Goal: Task Accomplishment & Management: Complete application form

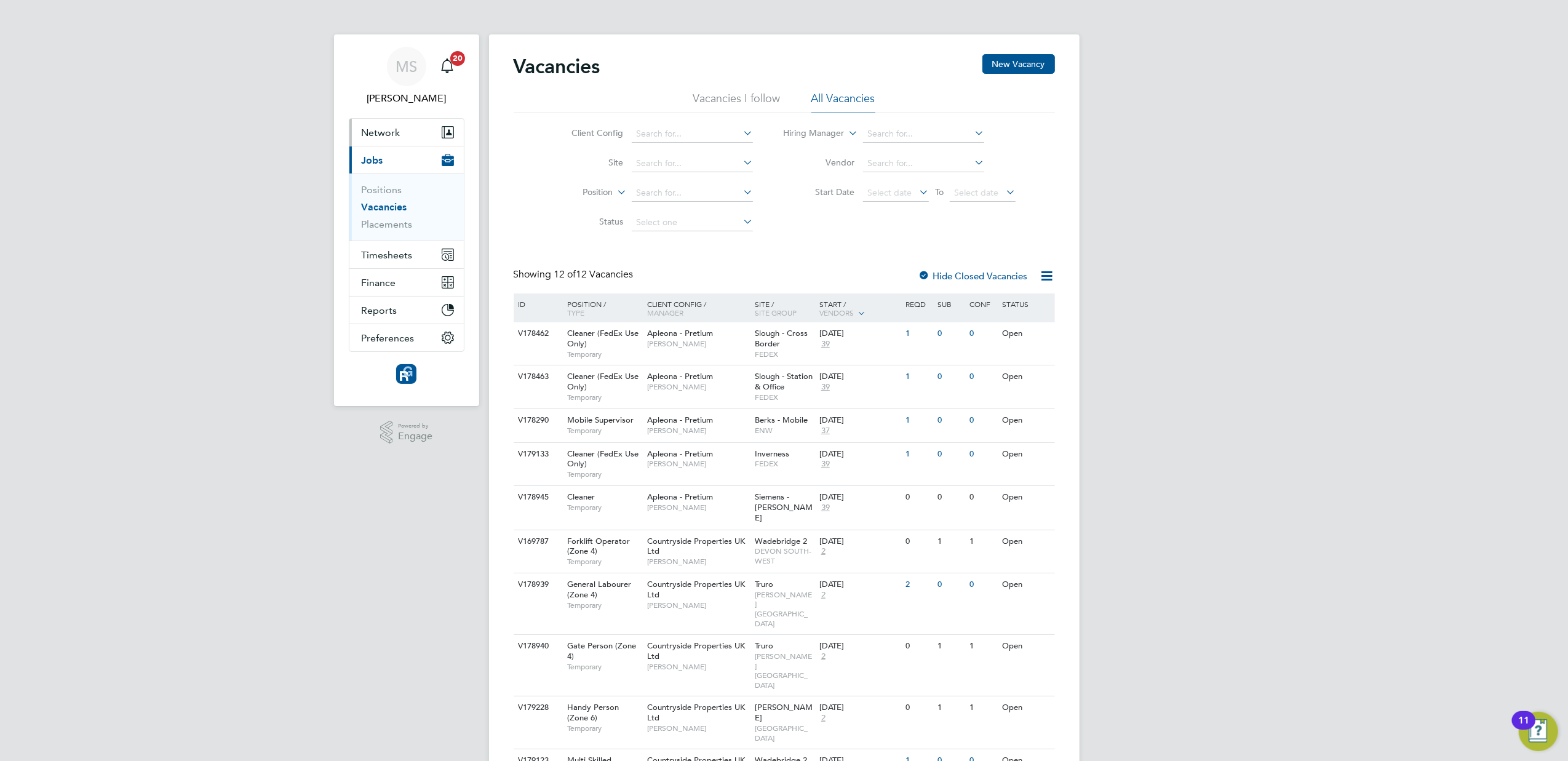
click at [365, 123] on button "Network" at bounding box center [407, 132] width 114 height 27
click at [401, 132] on button "Network" at bounding box center [407, 132] width 114 height 27
click at [370, 217] on link "Workers" at bounding box center [380, 214] width 38 height 12
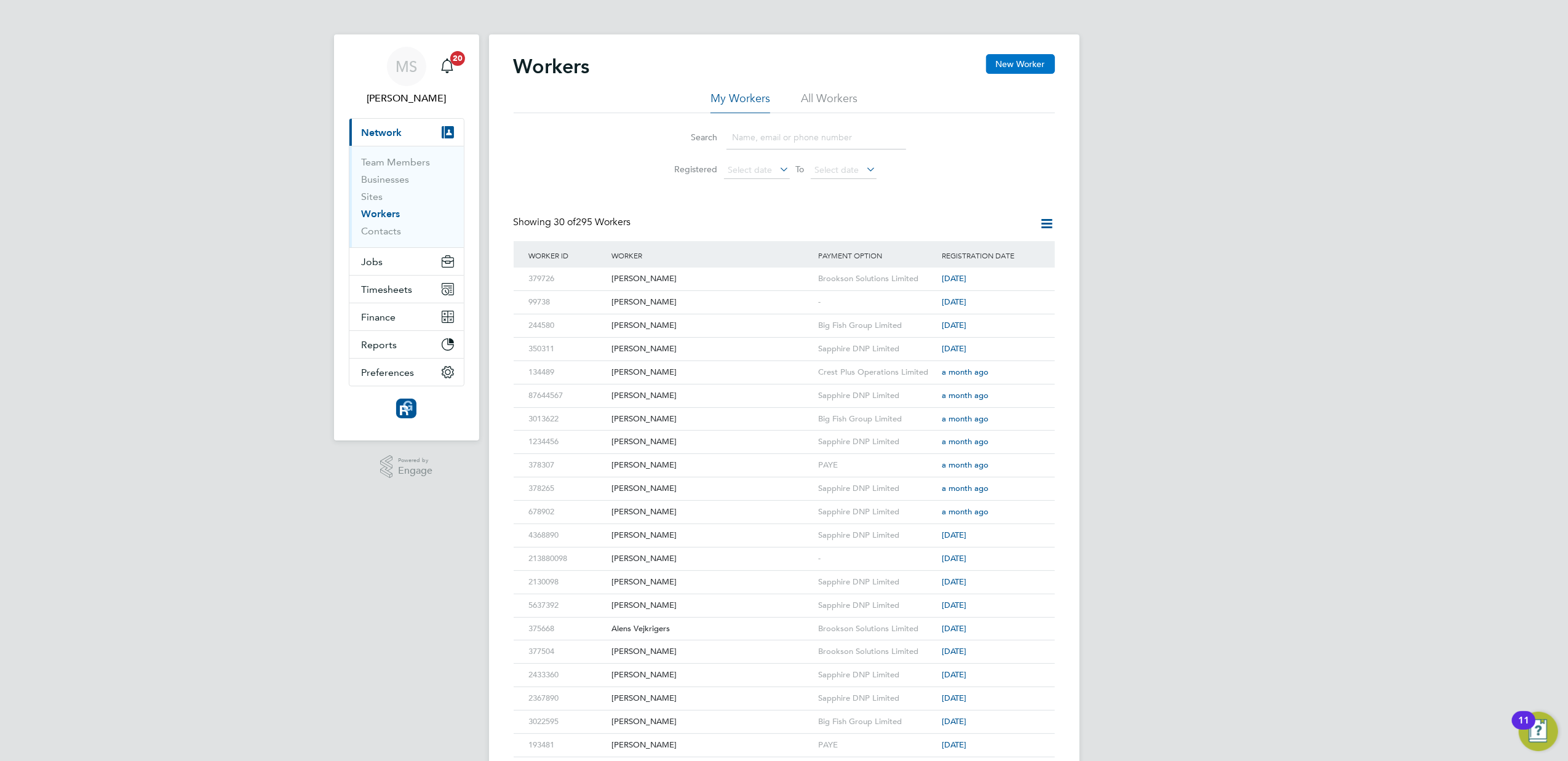
click at [1019, 61] on button "New Worker" at bounding box center [1020, 64] width 69 height 20
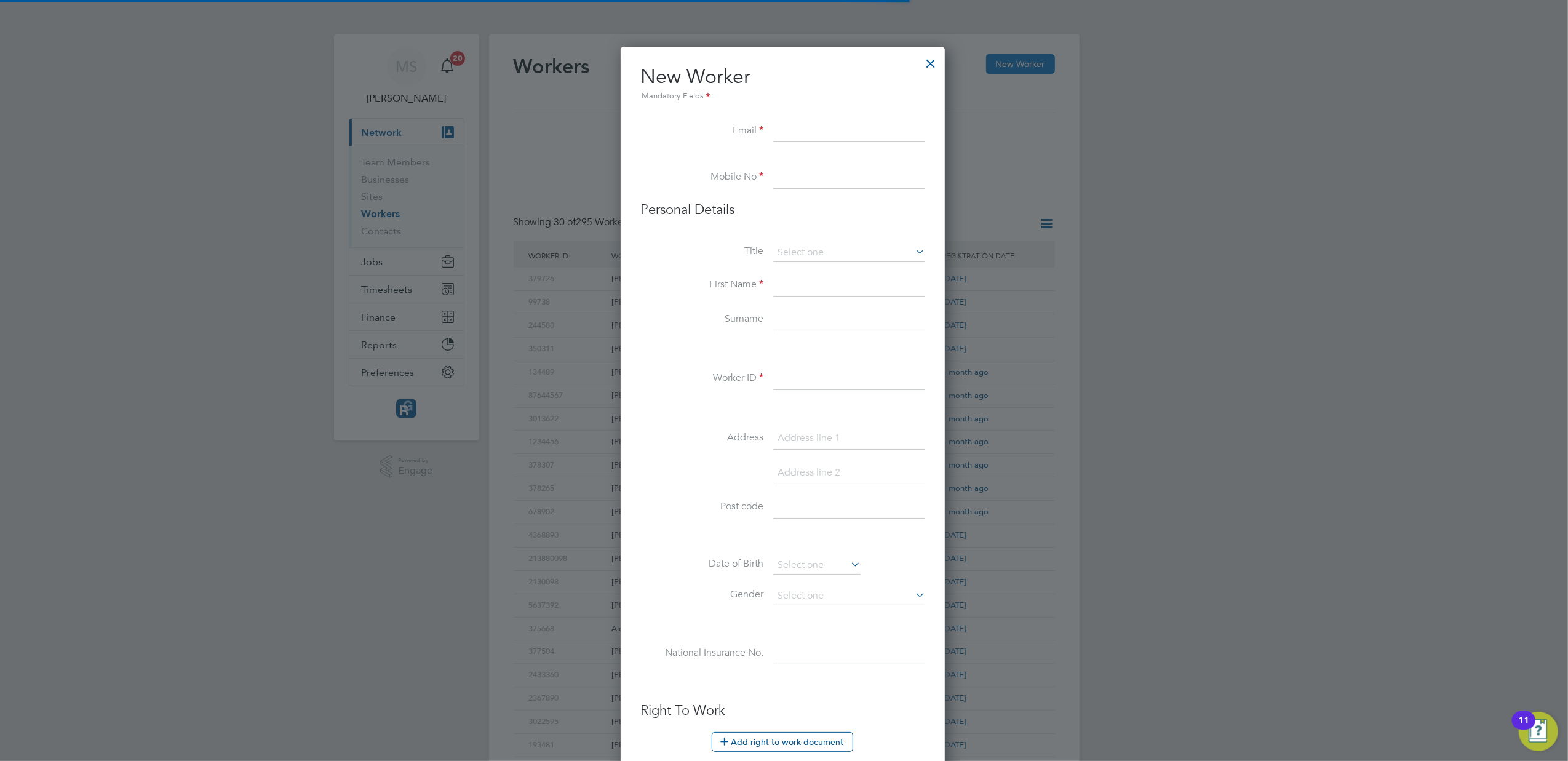
scroll to position [1049, 327]
click at [790, 129] on input at bounding box center [849, 132] width 152 height 22
paste input "[EMAIL_ADDRESS][DOMAIN_NAME]"
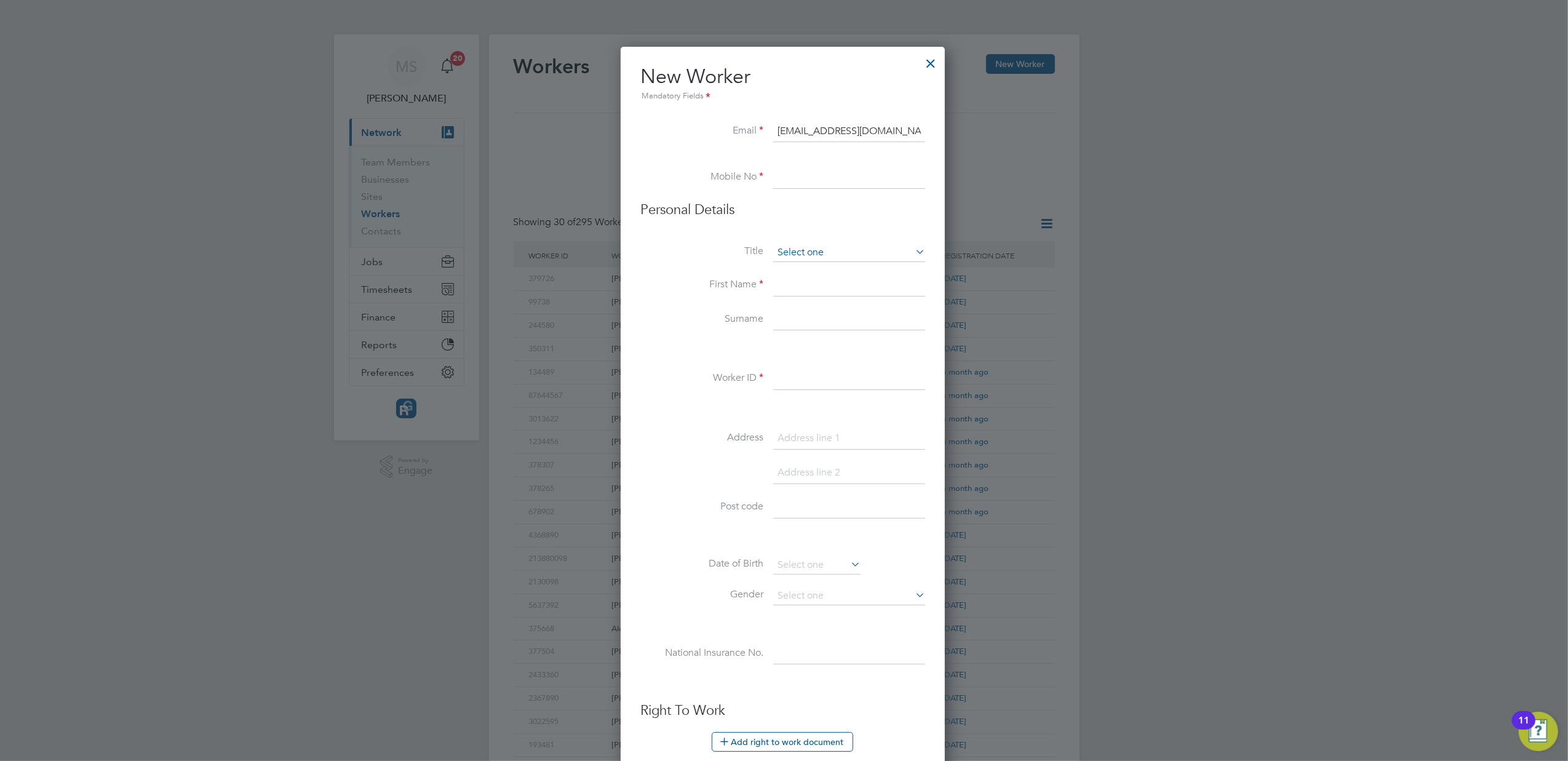
scroll to position [0, 11]
click at [790, 133] on input "[EMAIL_ADDRESS][DOMAIN_NAME]" at bounding box center [849, 132] width 152 height 22
type input "[EMAIL_ADDRESS][DOMAIN_NAME]"
click at [840, 167] on input at bounding box center [849, 178] width 152 height 22
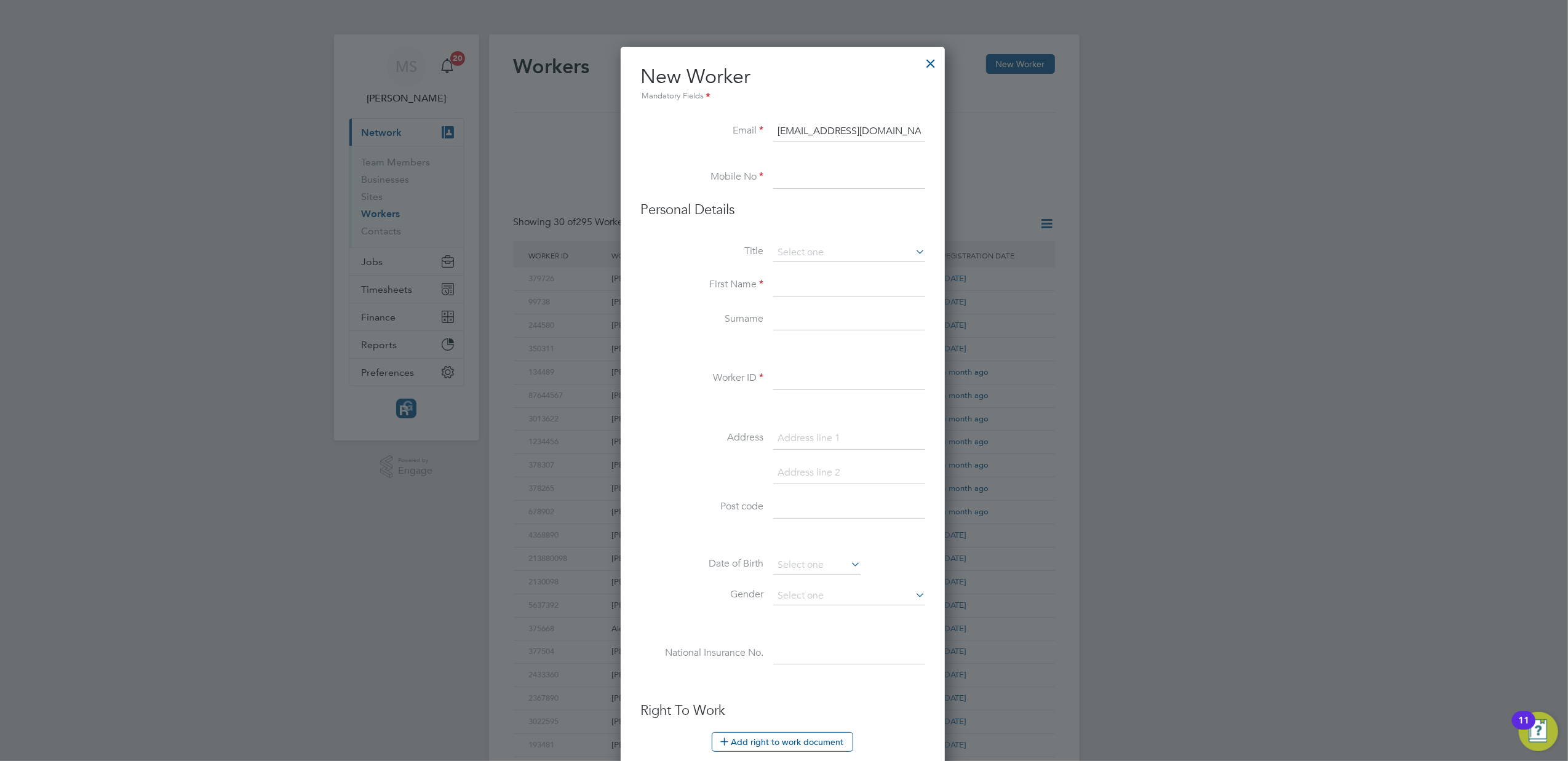
paste input "07379 606478"
click at [803, 171] on input "07379 606478" at bounding box center [849, 178] width 152 height 22
type input "07379 606478"
click at [812, 246] on input at bounding box center [849, 253] width 152 height 18
click at [797, 269] on li "Mr" at bounding box center [849, 270] width 153 height 16
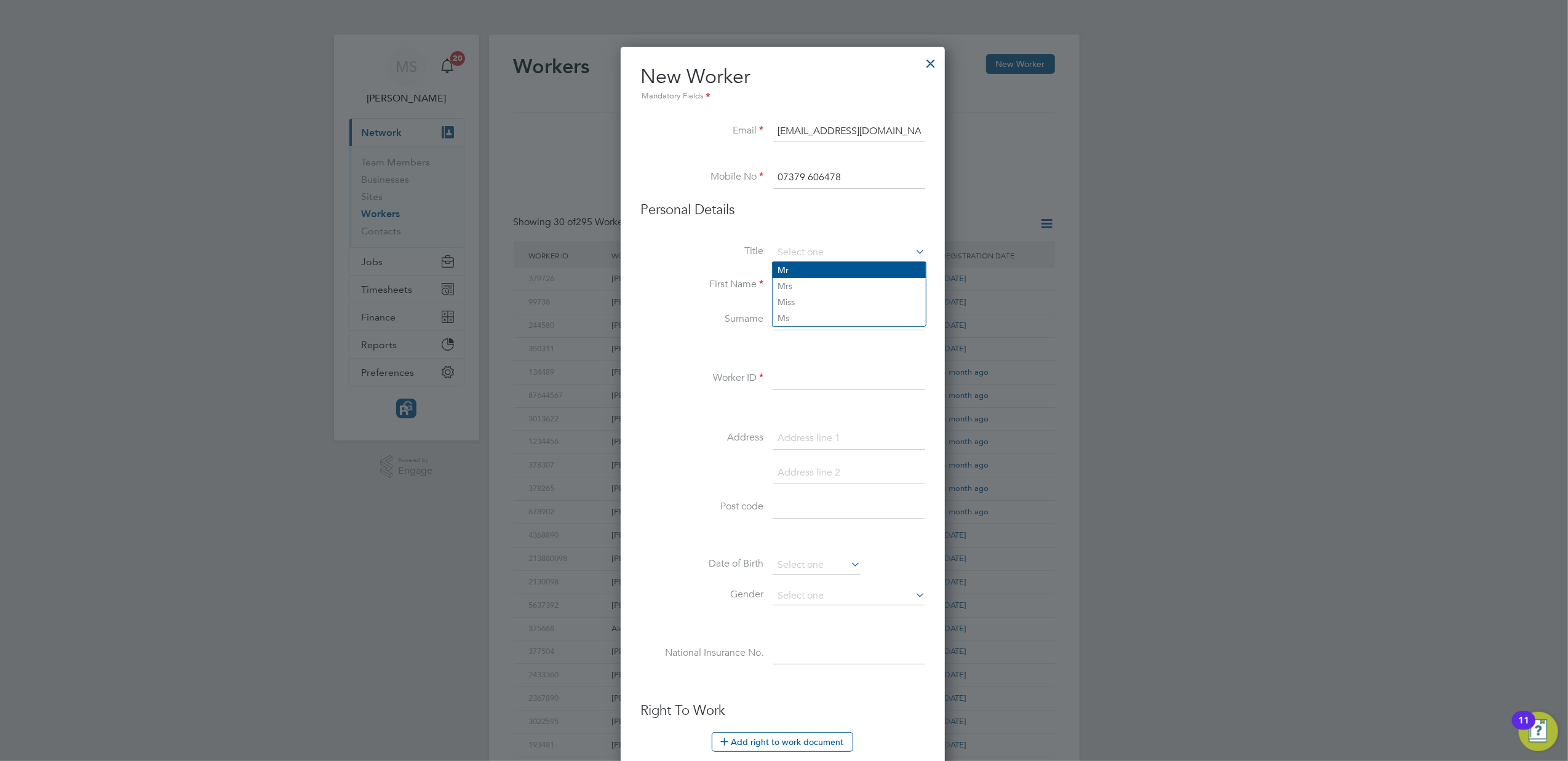
type input "Mr"
drag, startPoint x: 776, startPoint y: 281, endPoint x: 938, endPoint y: 284, distance: 162.0
click at [776, 281] on input at bounding box center [849, 286] width 152 height 22
type input "[PERSON_NAME]"
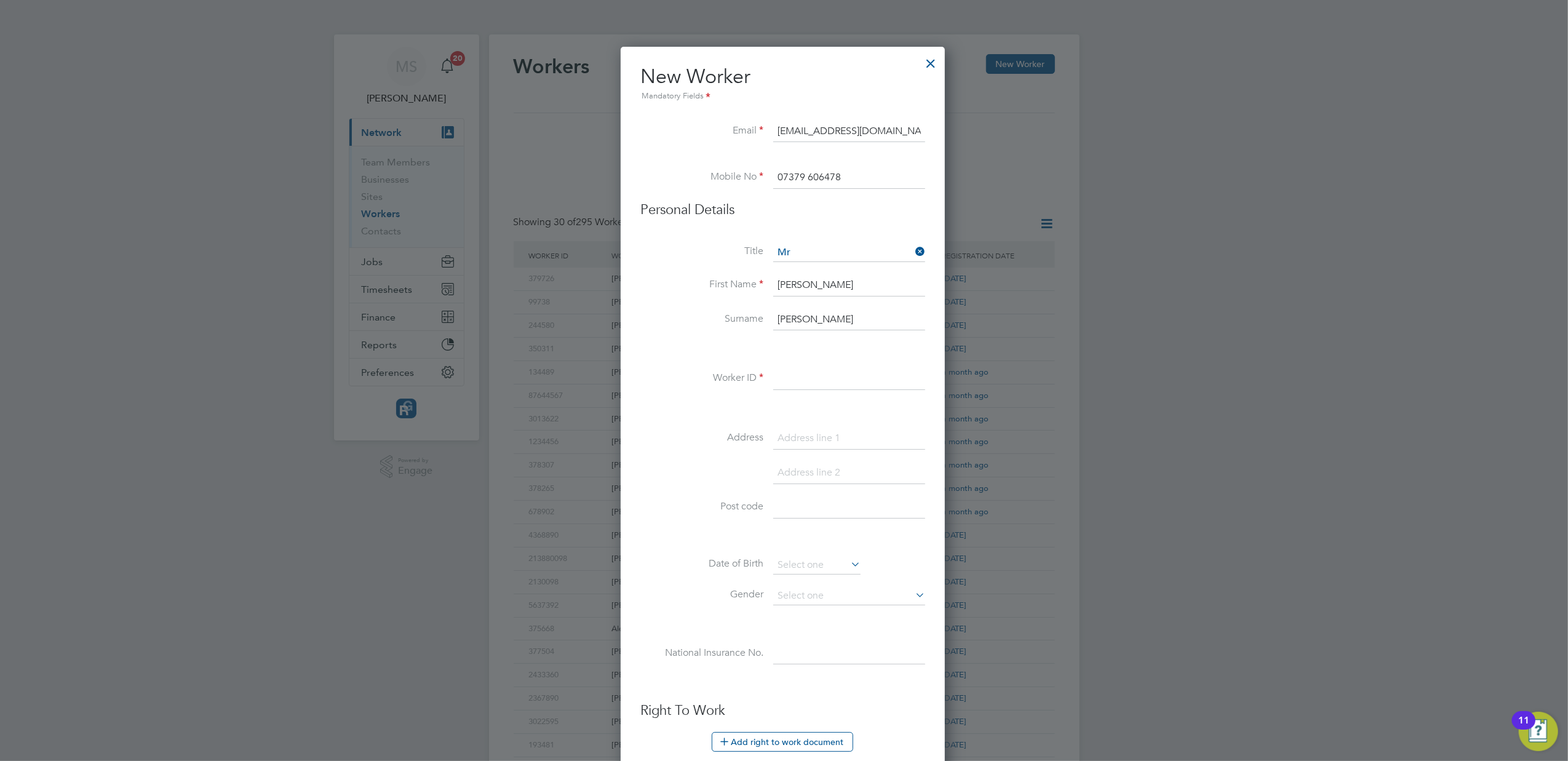
type input "14 Lane Ends Close"
type input "Bradford"
type input "BD8 0BX"
type input "[PERSON_NAME]"
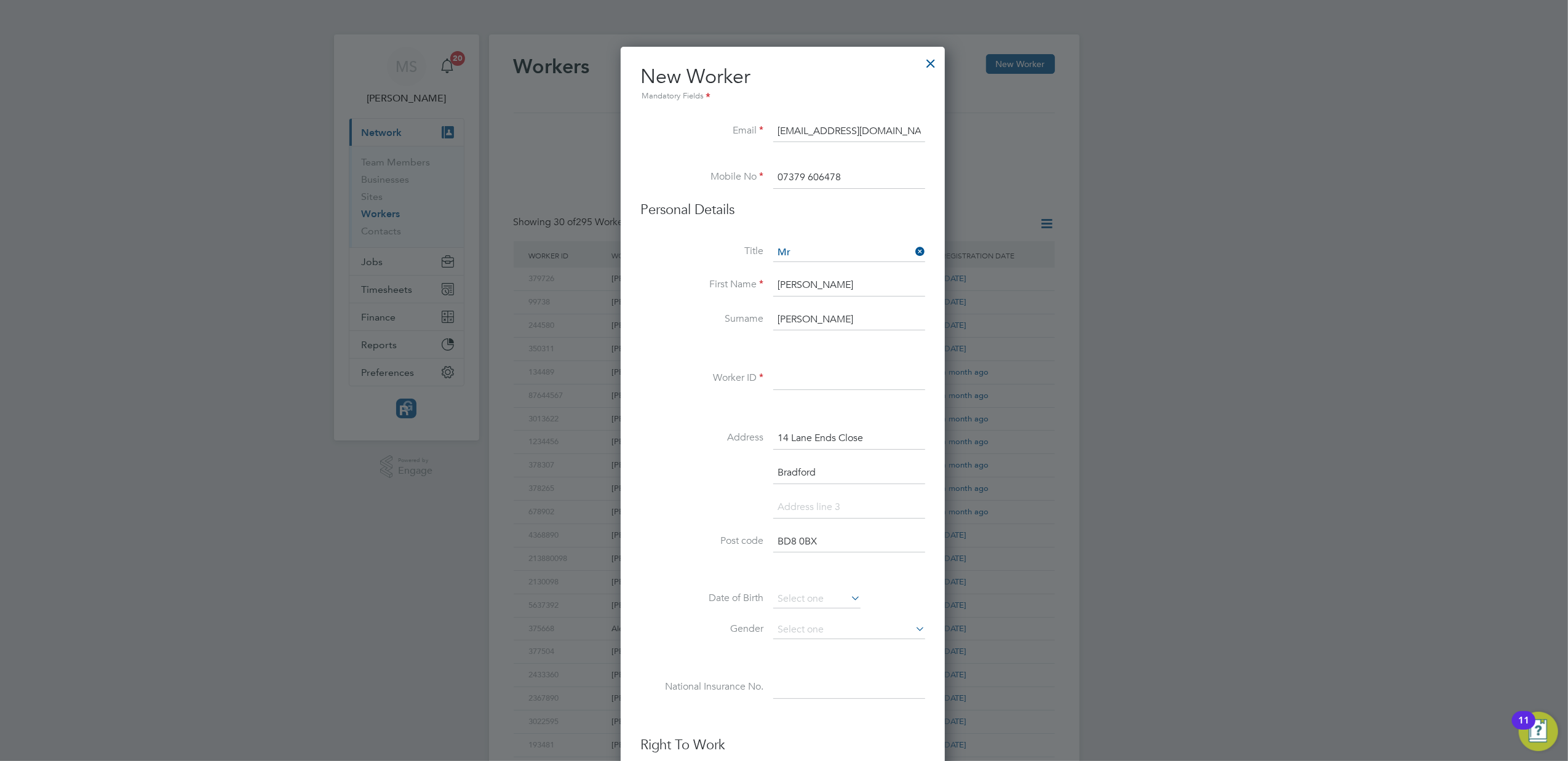
click at [834, 382] on input at bounding box center [849, 379] width 152 height 22
type input "368731"
click at [784, 587] on div "Title Mr First Name [PERSON_NAME] Surname [PERSON_NAME] ID 368731 Address [STRE…" at bounding box center [782, 484] width 285 height 481
click at [791, 598] on input at bounding box center [817, 599] width 88 height 18
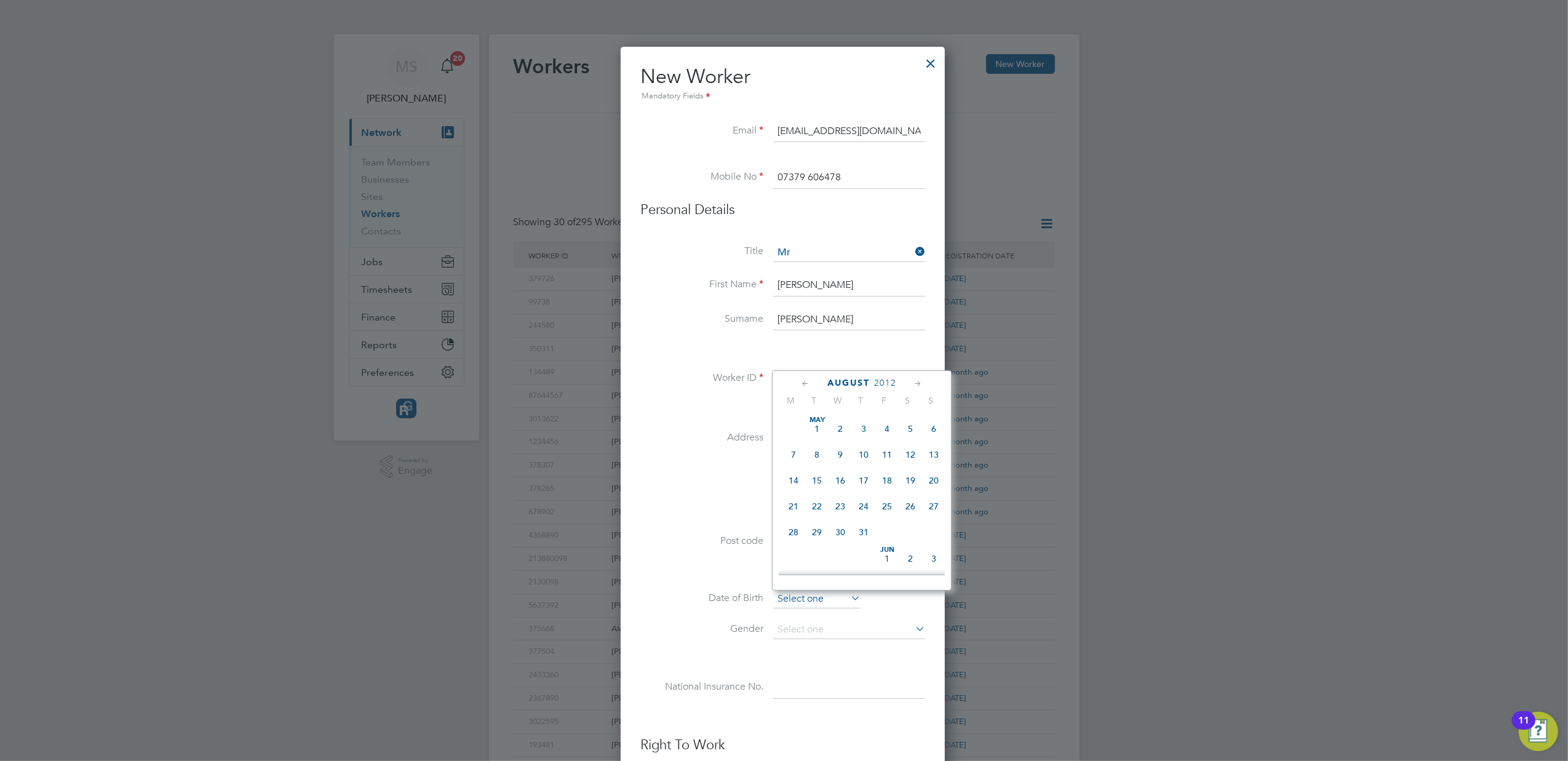
scroll to position [475, 0]
click at [892, 380] on span "2012" at bounding box center [885, 383] width 22 height 11
click at [930, 417] on span "1997" at bounding box center [934, 419] width 24 height 24
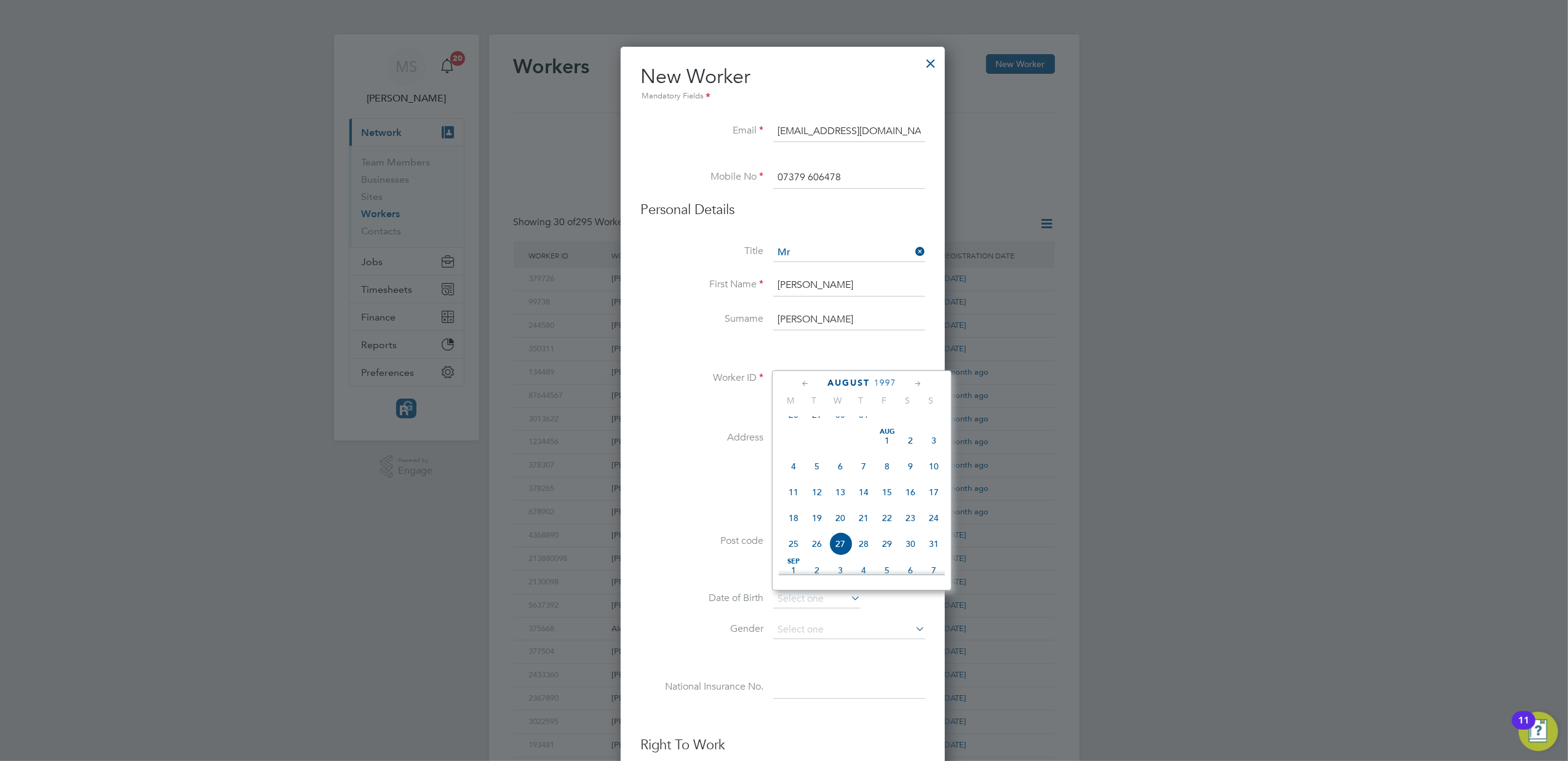
click at [863, 467] on span "7" at bounding box center [864, 467] width 24 height 24
type input "[DATE]"
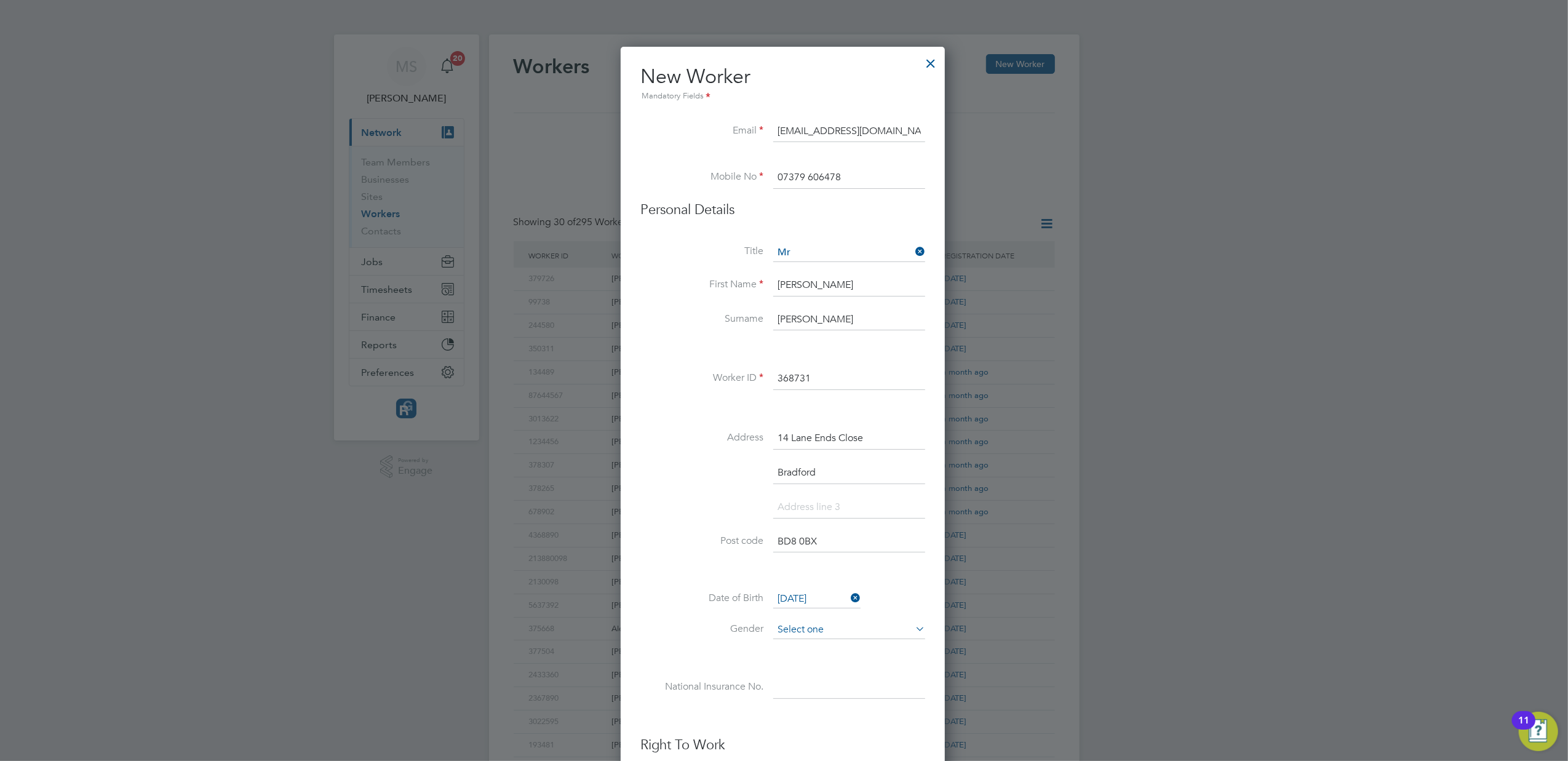
click at [823, 627] on input at bounding box center [849, 630] width 152 height 18
click at [815, 646] on li "[DEMOGRAPHIC_DATA]" at bounding box center [849, 647] width 153 height 16
type input "[DEMOGRAPHIC_DATA]"
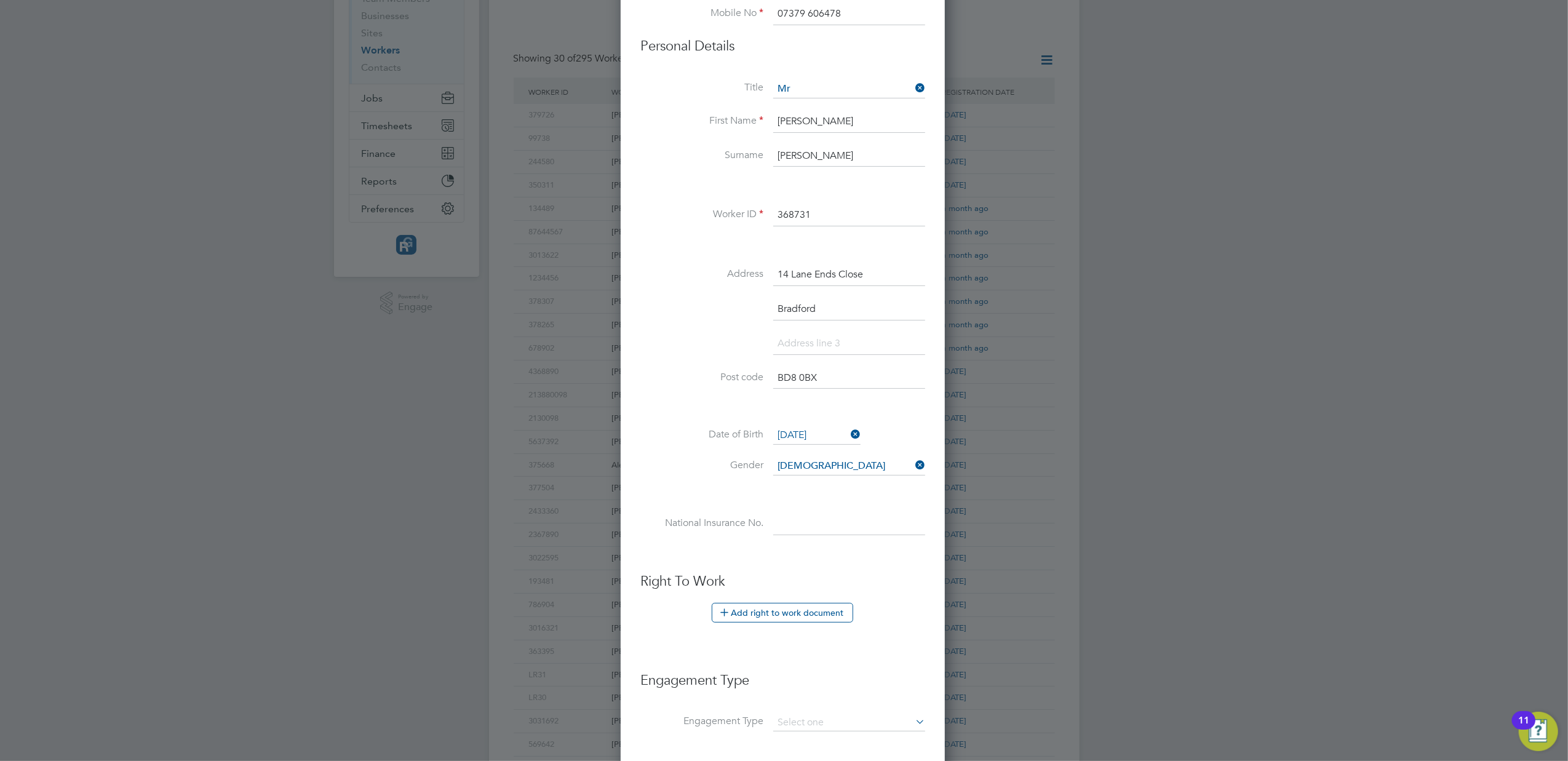
scroll to position [246, 0]
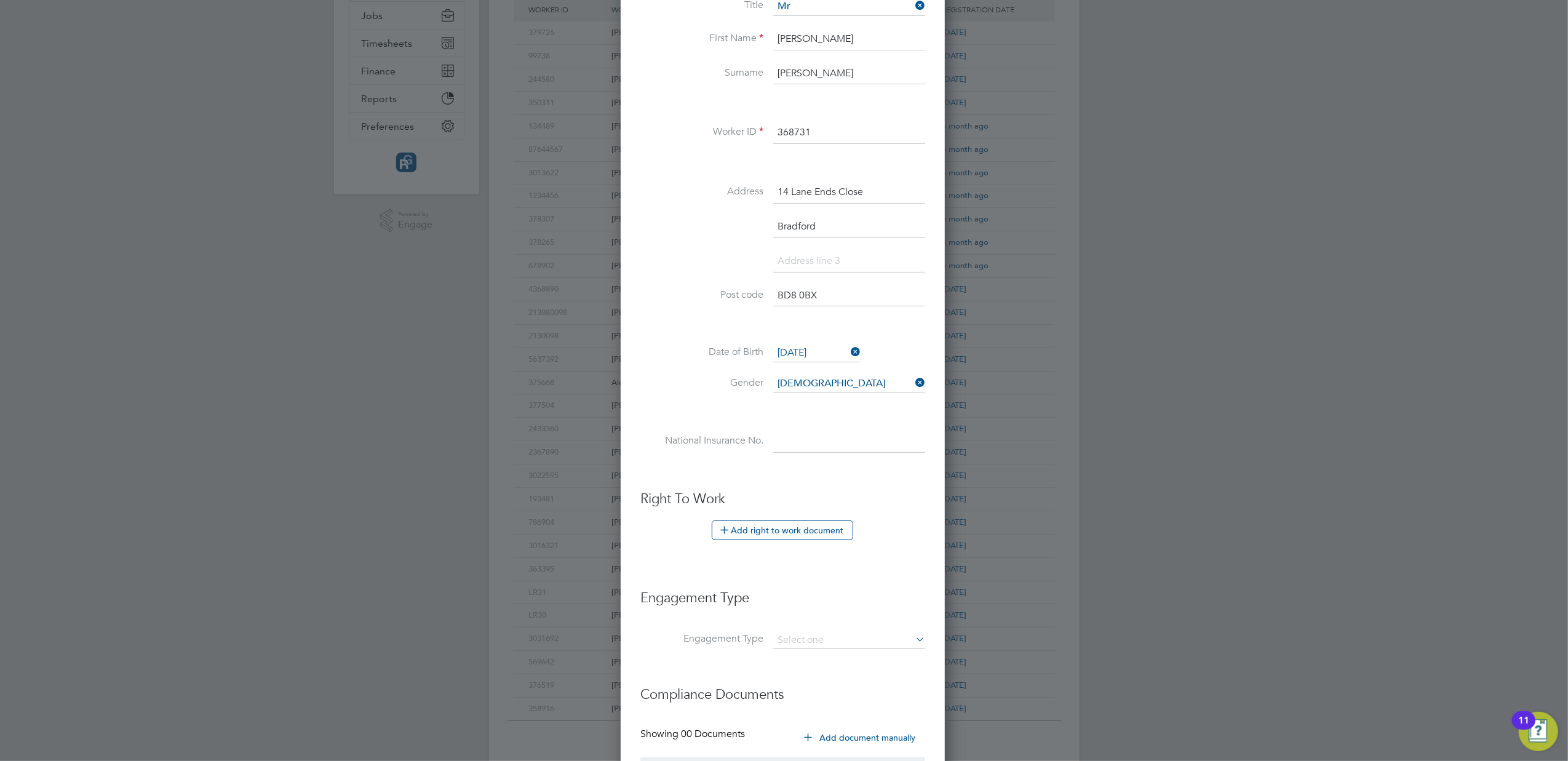
click at [797, 434] on input at bounding box center [849, 442] width 152 height 22
paste input "PC247014C"
click at [799, 444] on input "PC247014C" at bounding box center [849, 442] width 152 height 22
type input "PC 24 70 14 C"
click at [761, 531] on button "Add right to work document" at bounding box center [782, 531] width 141 height 20
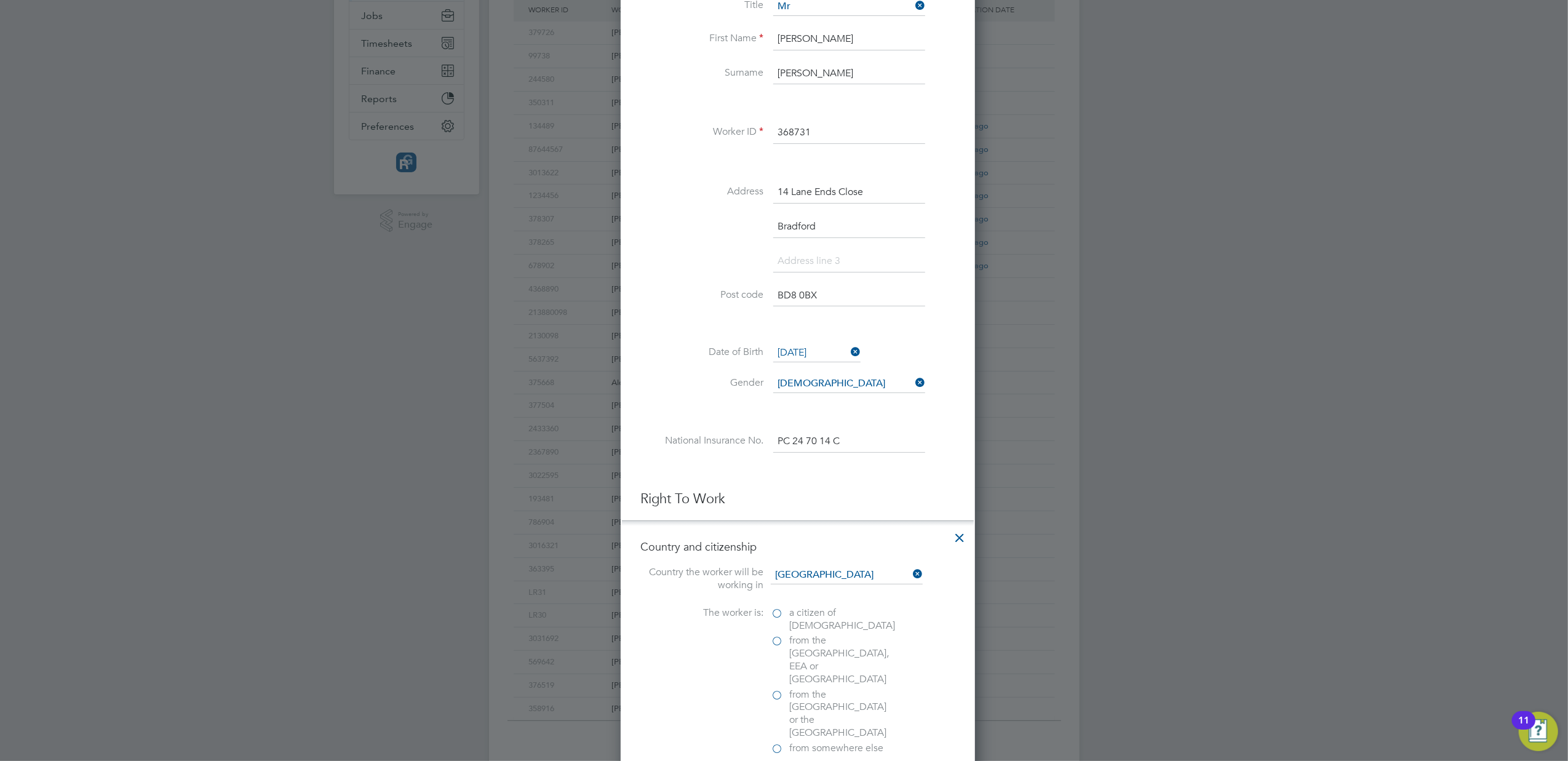
scroll to position [1269, 355]
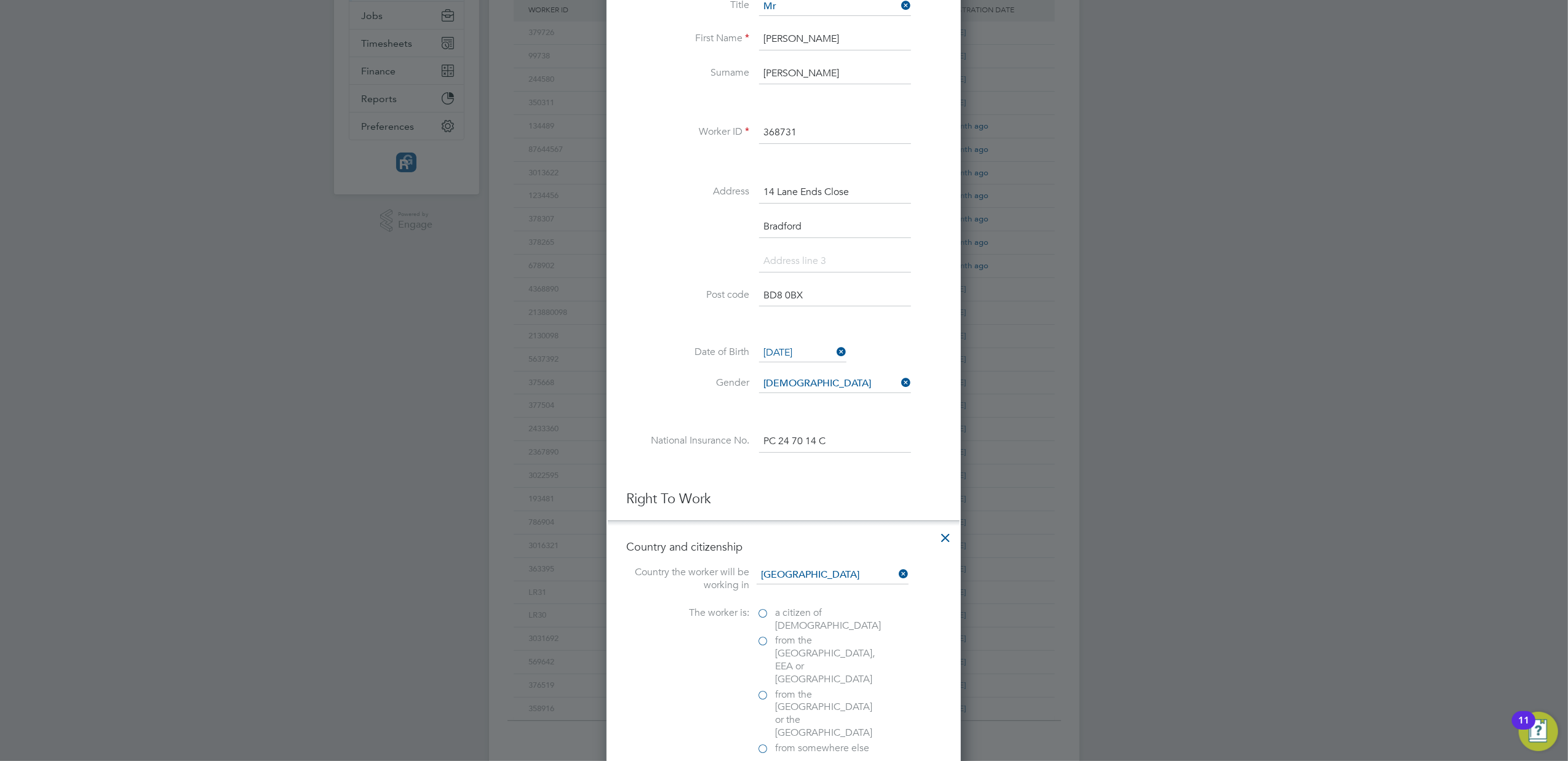
click at [763, 610] on label "a citizen of [DEMOGRAPHIC_DATA]" at bounding box center [818, 619] width 123 height 26
click at [0, 0] on input "a citizen of [DEMOGRAPHIC_DATA]" at bounding box center [0, 0] width 0 height 0
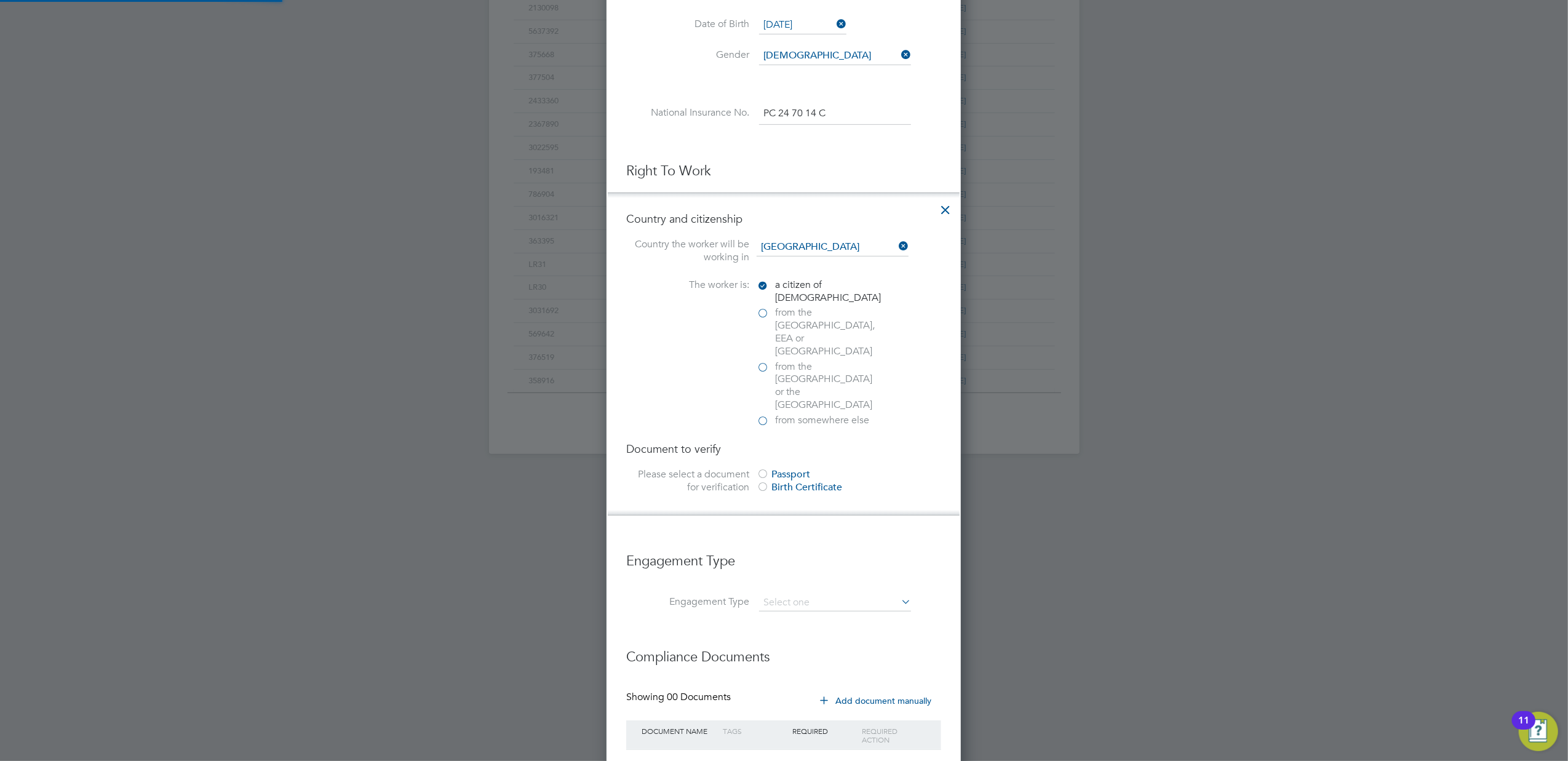
scroll to position [620, 0]
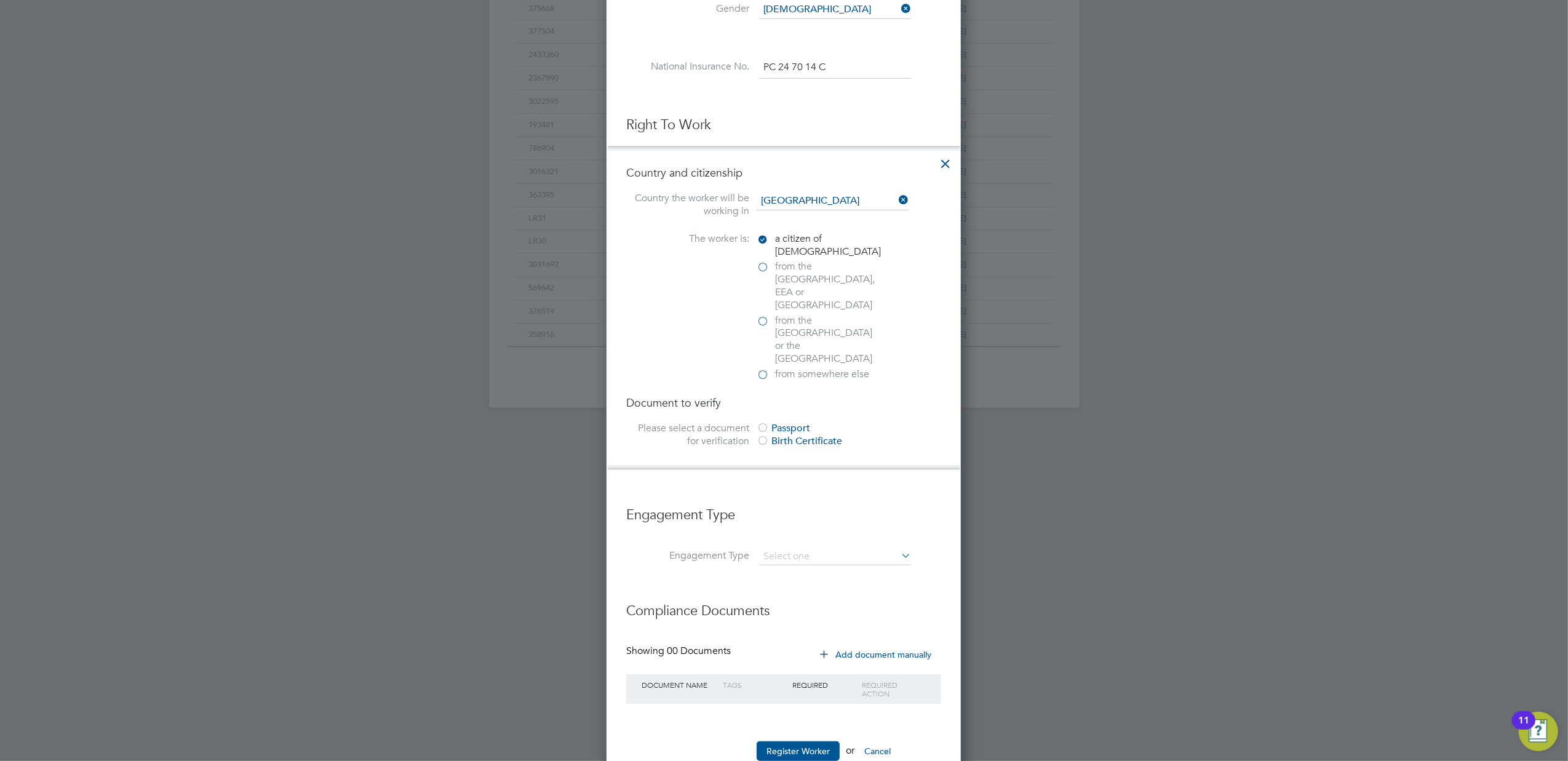
click at [763, 423] on div at bounding box center [763, 429] width 13 height 13
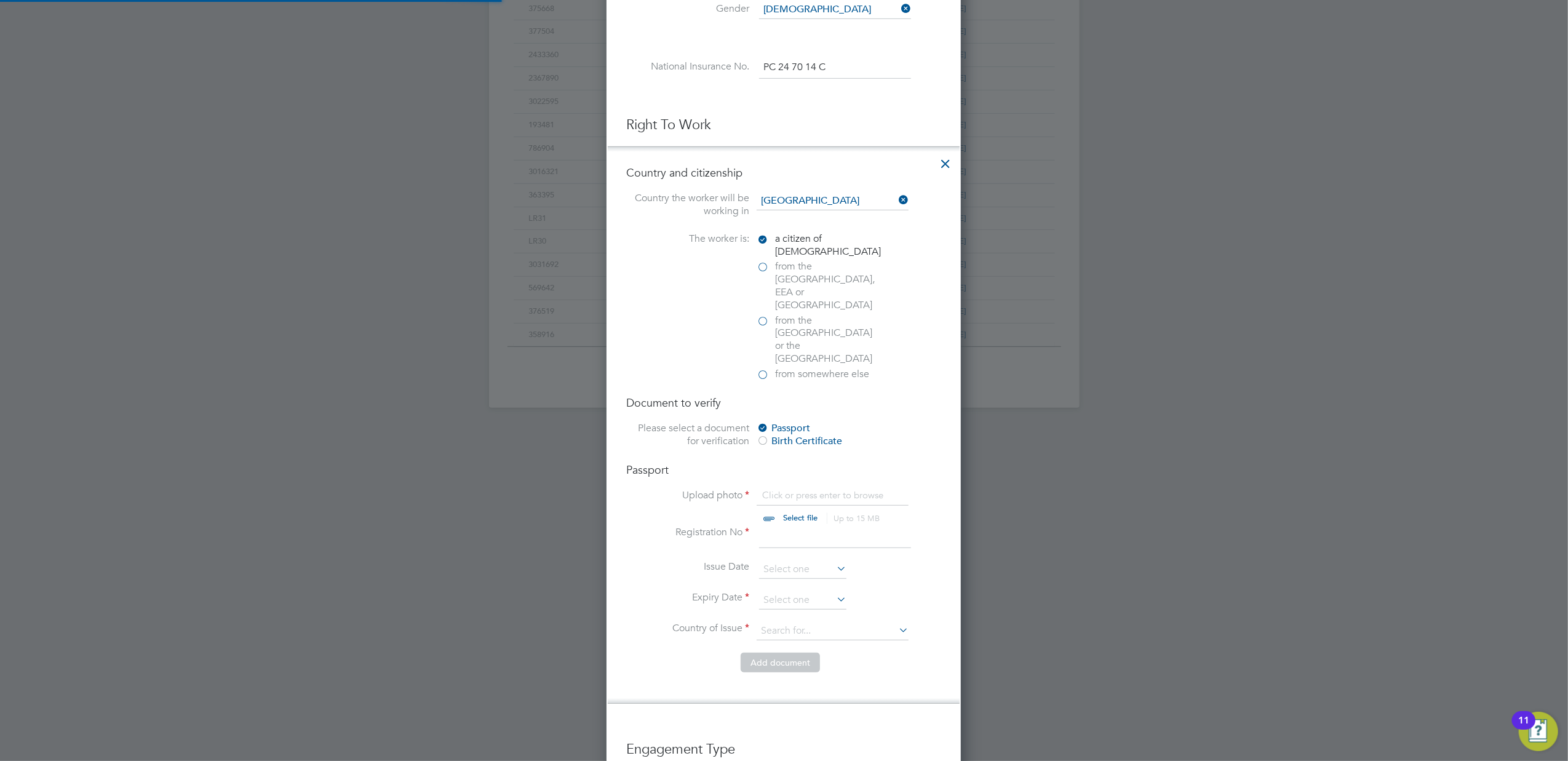
scroll to position [1569, 355]
click at [781, 489] on input "file" at bounding box center [812, 508] width 193 height 37
type input "C:\fakepath\[PERSON_NAME] Birth Cert.jpg"
click at [761, 436] on div at bounding box center [763, 442] width 13 height 13
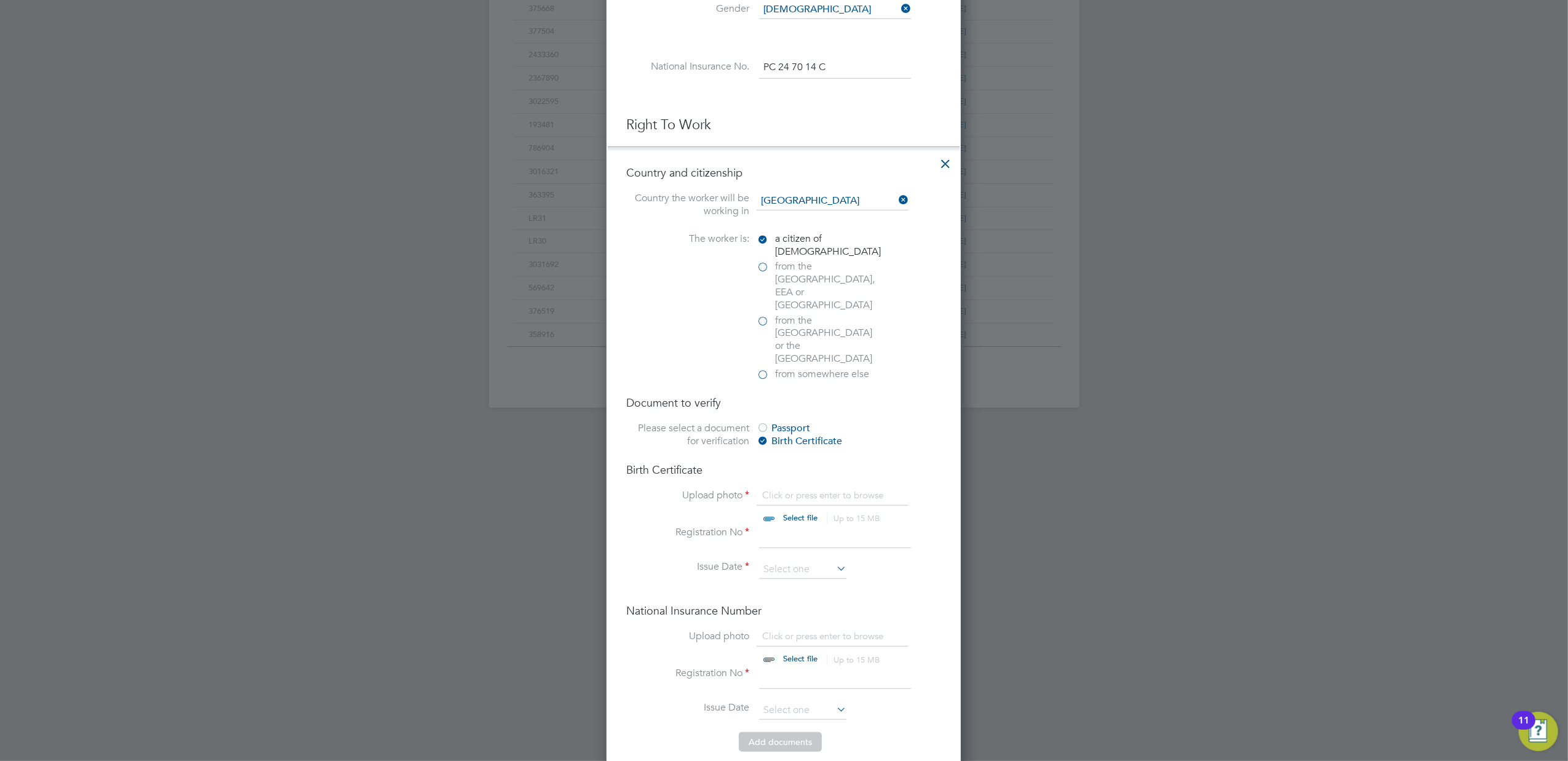
scroll to position [16, 153]
click at [780, 489] on input "file" at bounding box center [812, 508] width 193 height 37
type input "C:\fakepath\[PERSON_NAME] Birth Cert.jpg"
click at [790, 526] on input at bounding box center [834, 537] width 152 height 22
click at [782, 489] on input "file" at bounding box center [812, 508] width 193 height 37
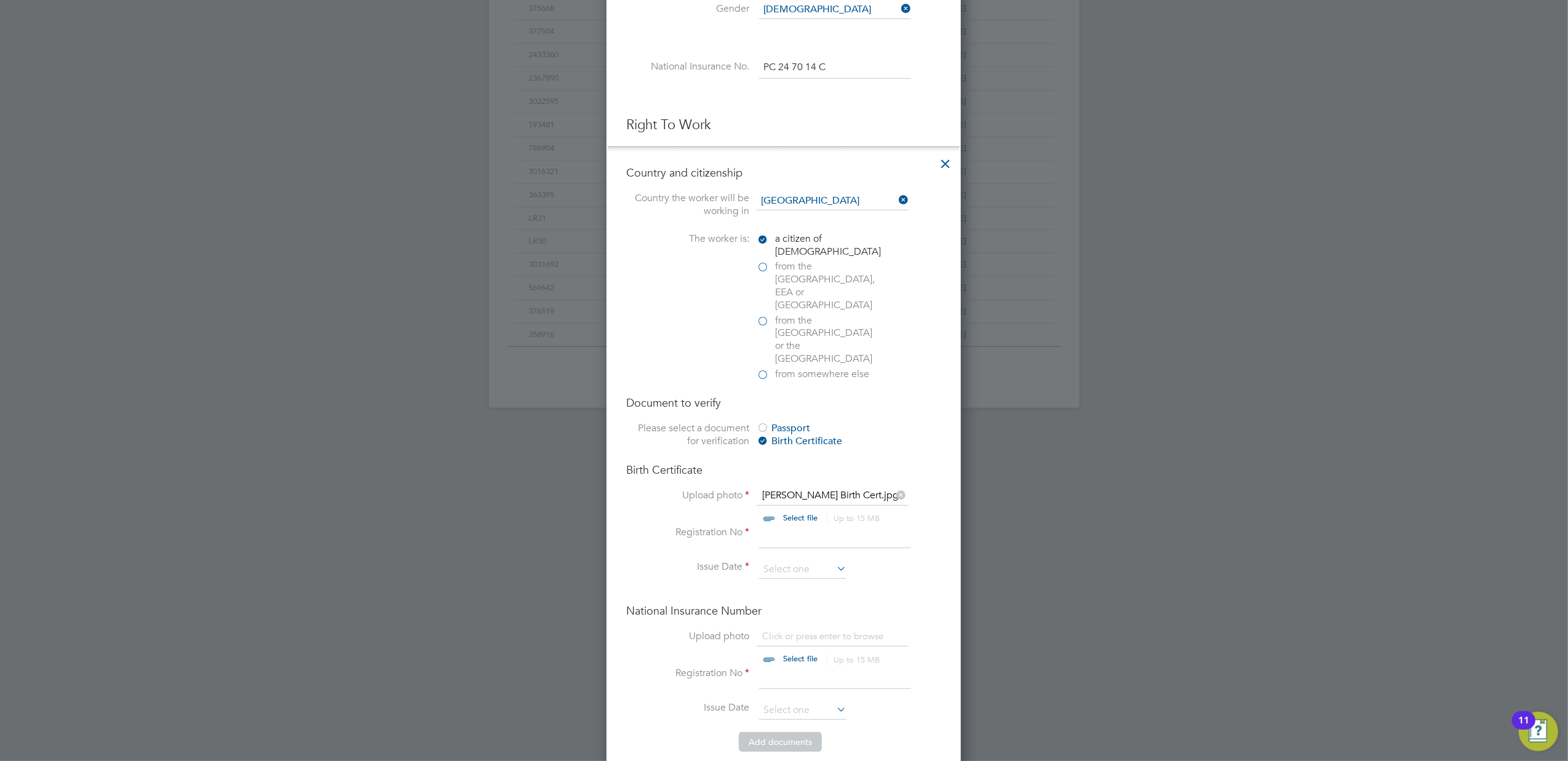
type input "C:\fakepath\[PERSON_NAME] Birth Cert.jpg"
click at [812, 489] on input "file" at bounding box center [812, 508] width 193 height 37
click at [764, 526] on input at bounding box center [834, 537] width 152 height 22
type input "020085"
click at [832, 561] on input at bounding box center [802, 570] width 88 height 18
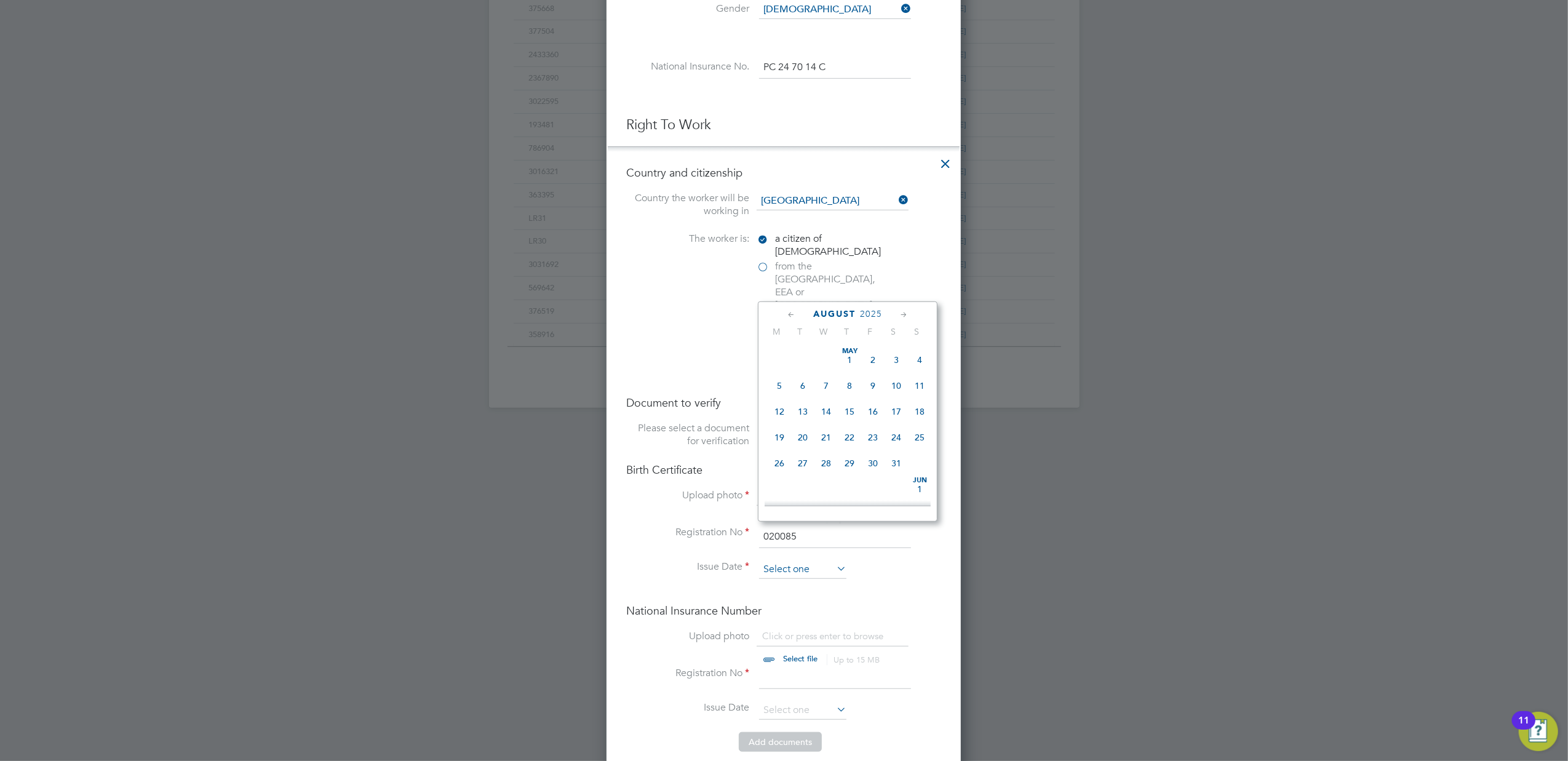
scroll to position [475, 0]
click at [876, 309] on span "2025" at bounding box center [871, 314] width 22 height 11
click at [774, 490] on span "1997" at bounding box center [780, 488] width 24 height 24
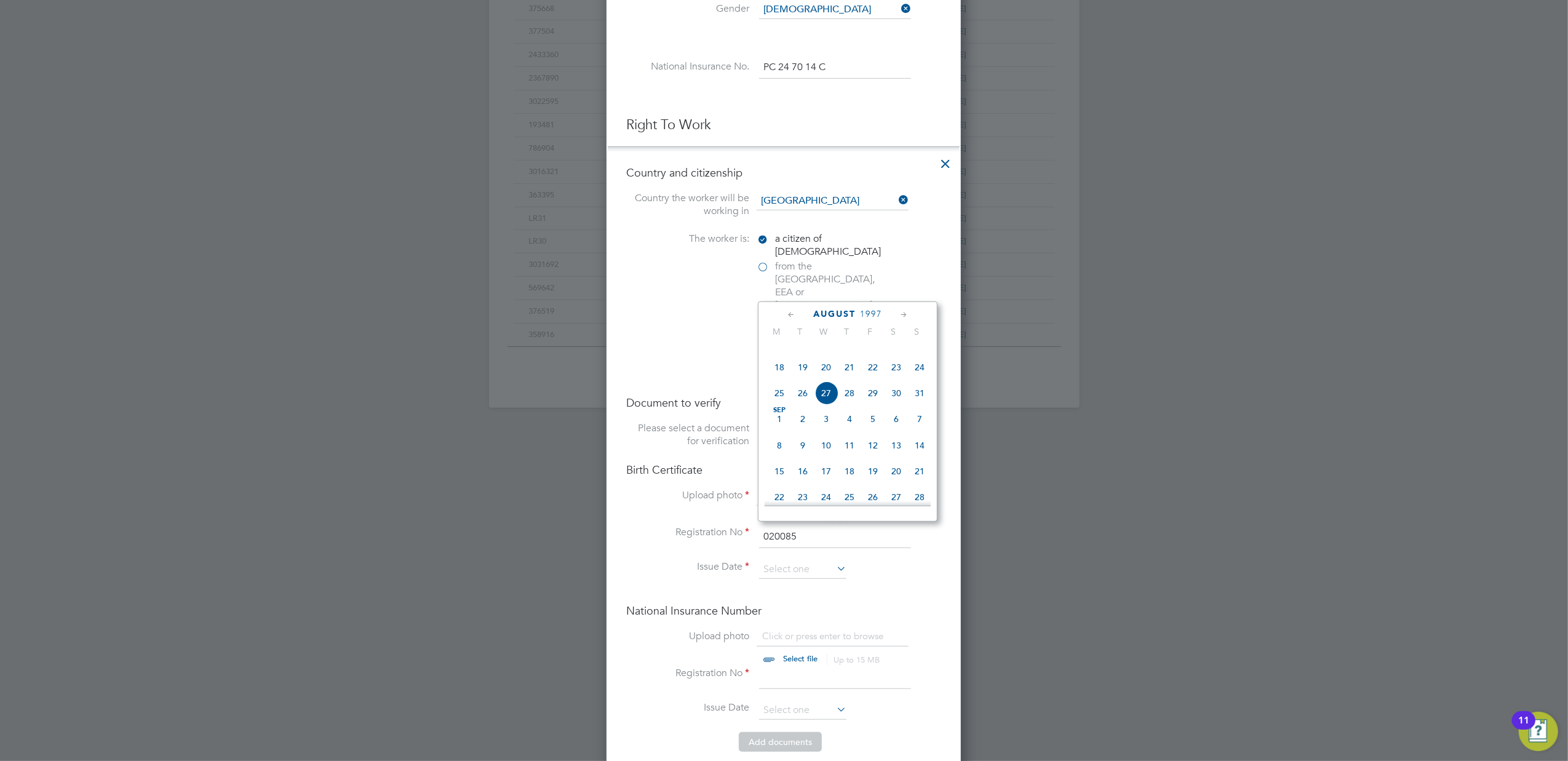
click at [832, 399] on span "27" at bounding box center [826, 394] width 24 height 24
type input "[DATE]"
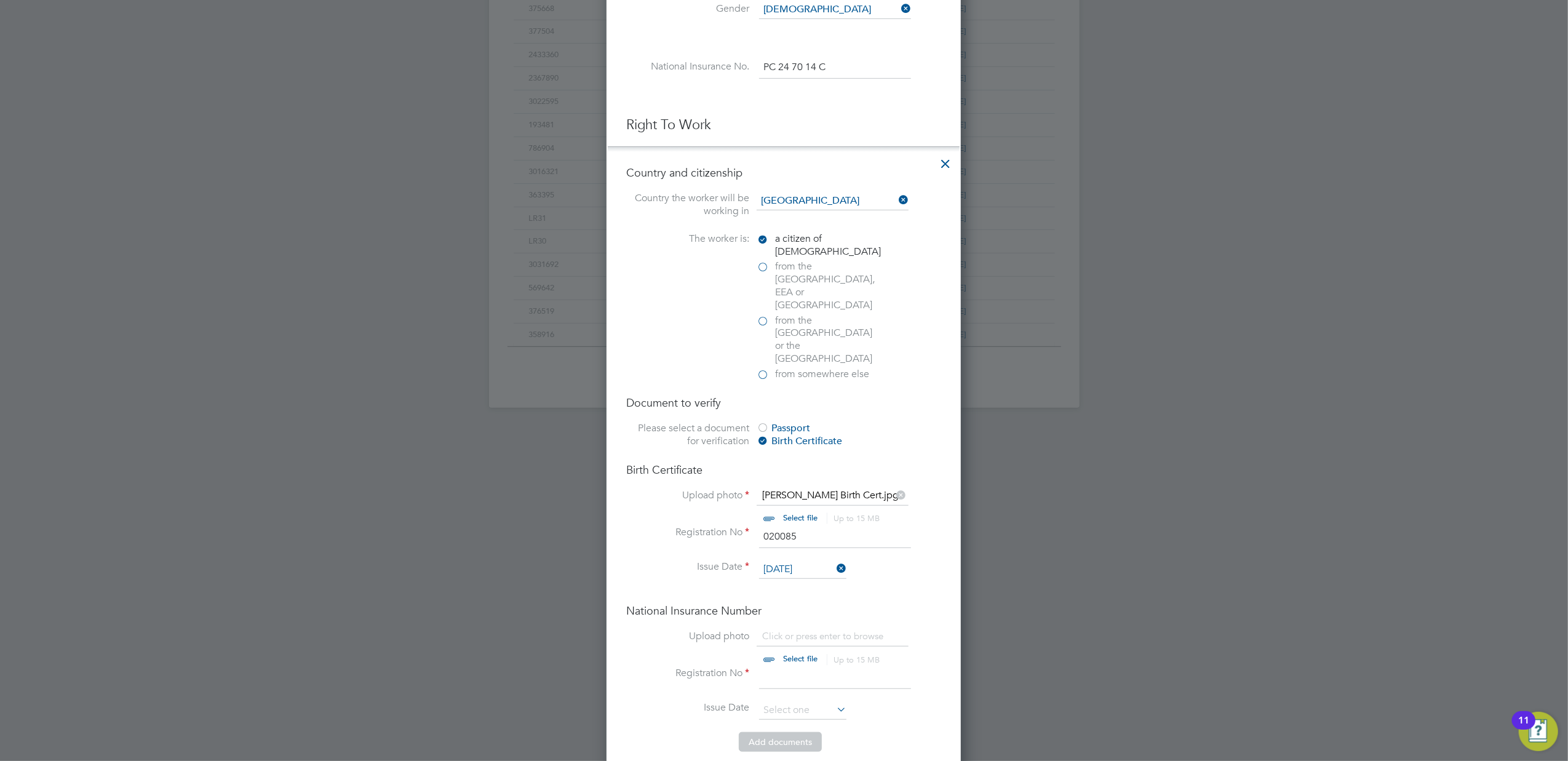
click at [786, 630] on input "file" at bounding box center [812, 648] width 193 height 37
type input "C:\fakepath\[PERSON_NAME].jpg"
click at [790, 667] on input at bounding box center [834, 678] width 152 height 22
paste input "PC247014C"
click at [787, 667] on input "PC247014C" at bounding box center [834, 678] width 152 height 22
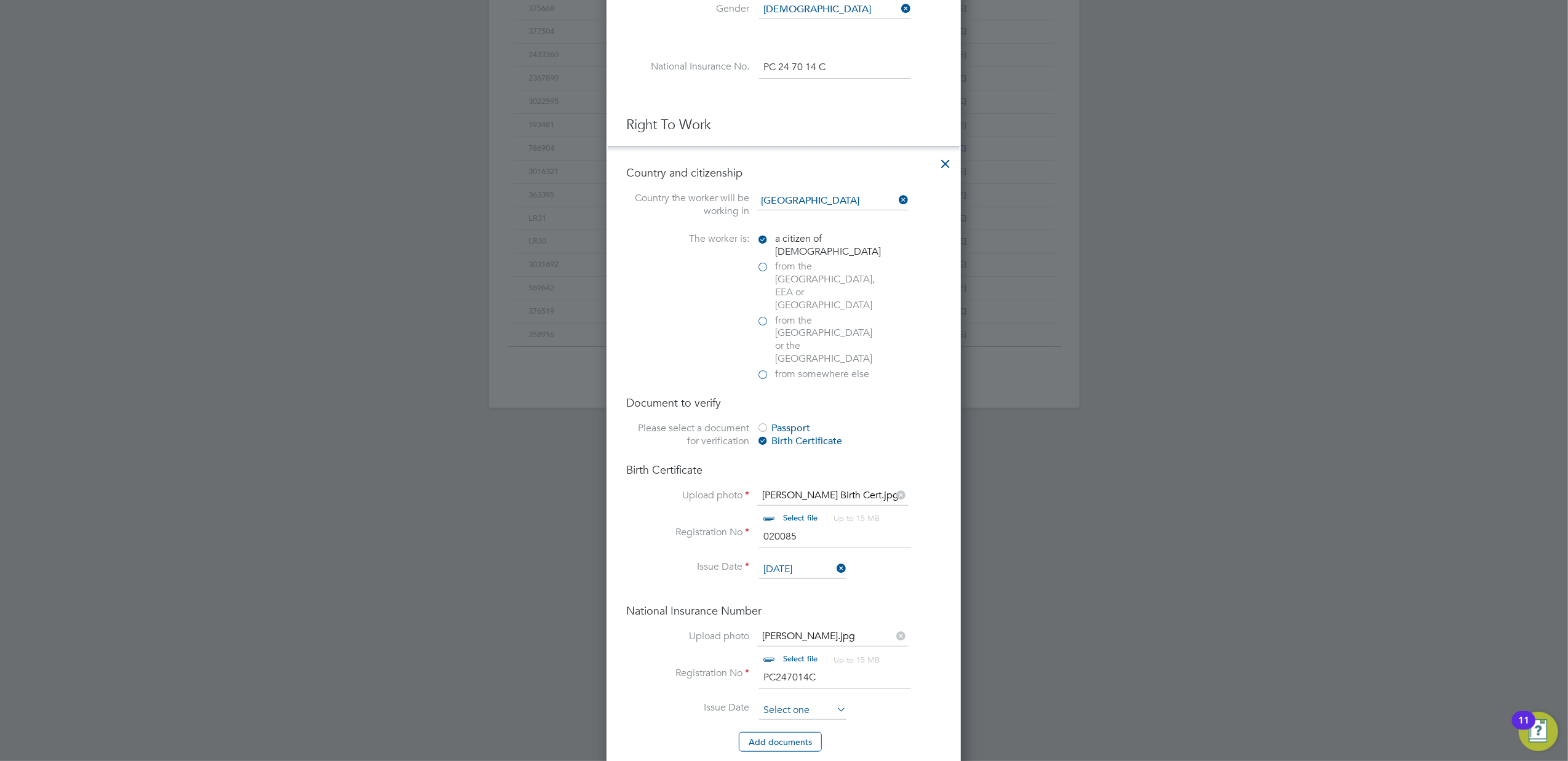
type input "PC247014C"
click at [806, 702] on input at bounding box center [802, 711] width 88 height 18
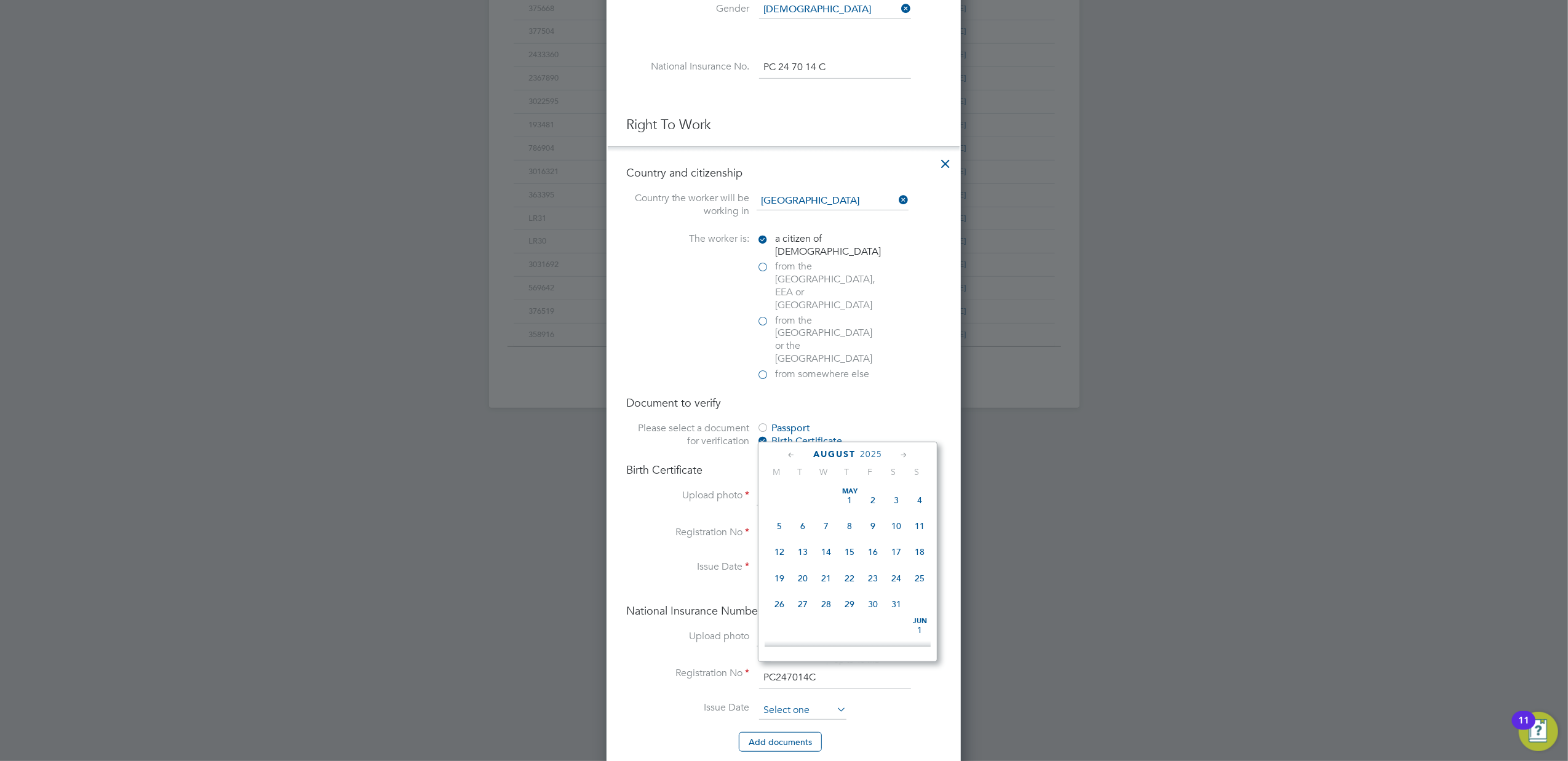
scroll to position [475, 0]
click at [788, 452] on icon at bounding box center [792, 455] width 12 height 14
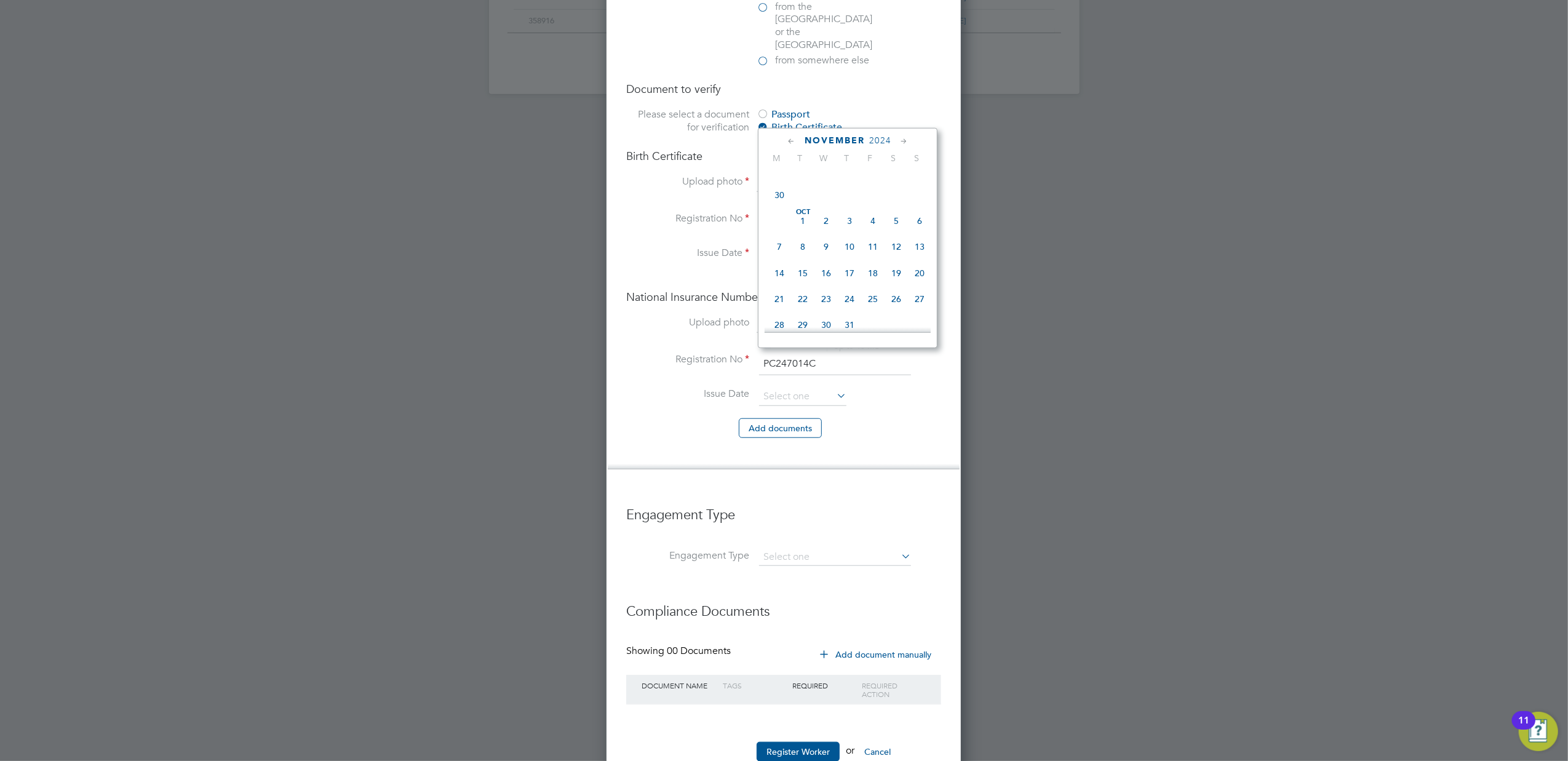
scroll to position [415, 0]
click at [823, 269] on span "20" at bounding box center [826, 265] width 24 height 24
type input "[DATE]"
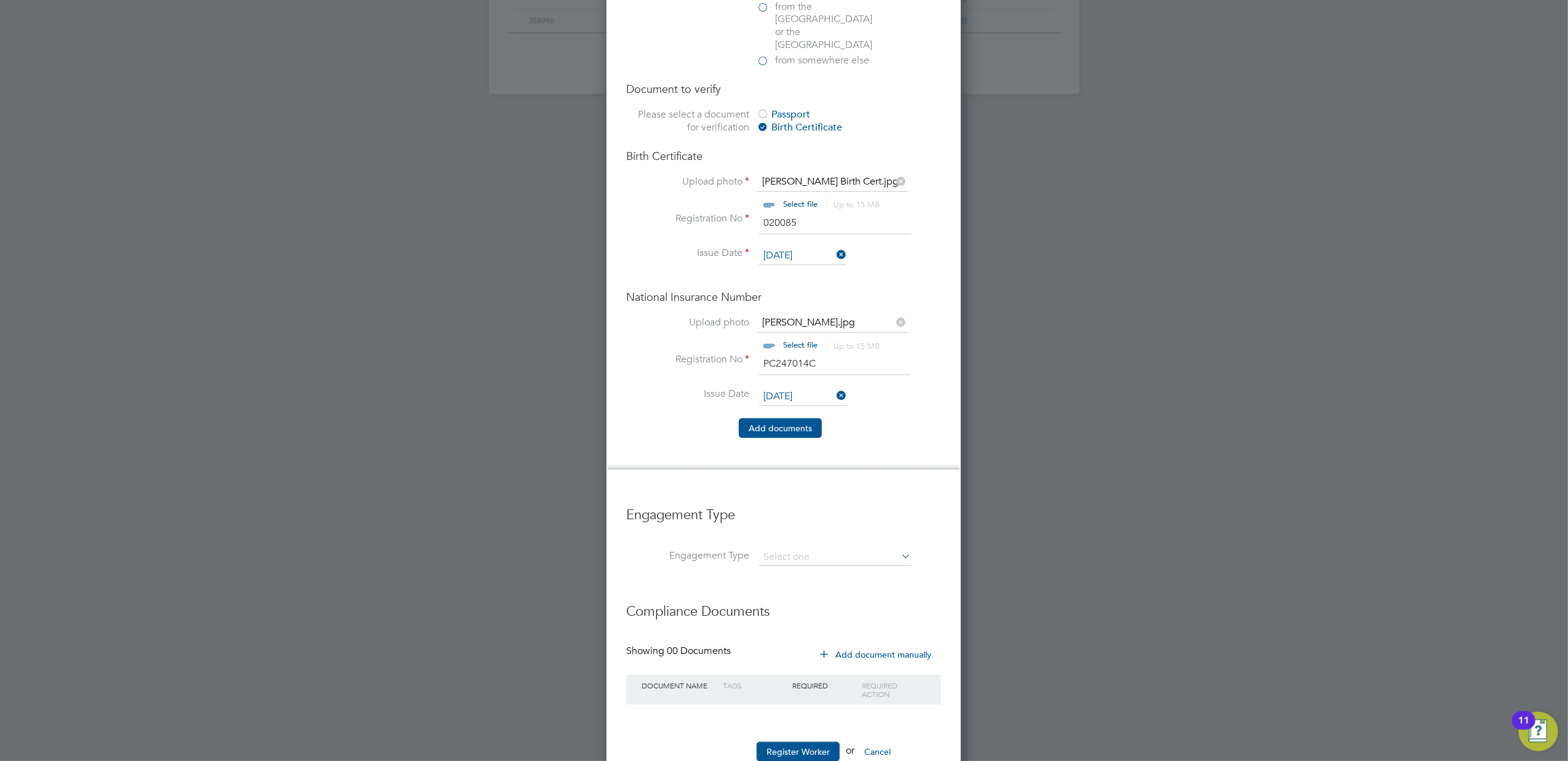
click at [771, 419] on button "Add document s" at bounding box center [780, 429] width 83 height 20
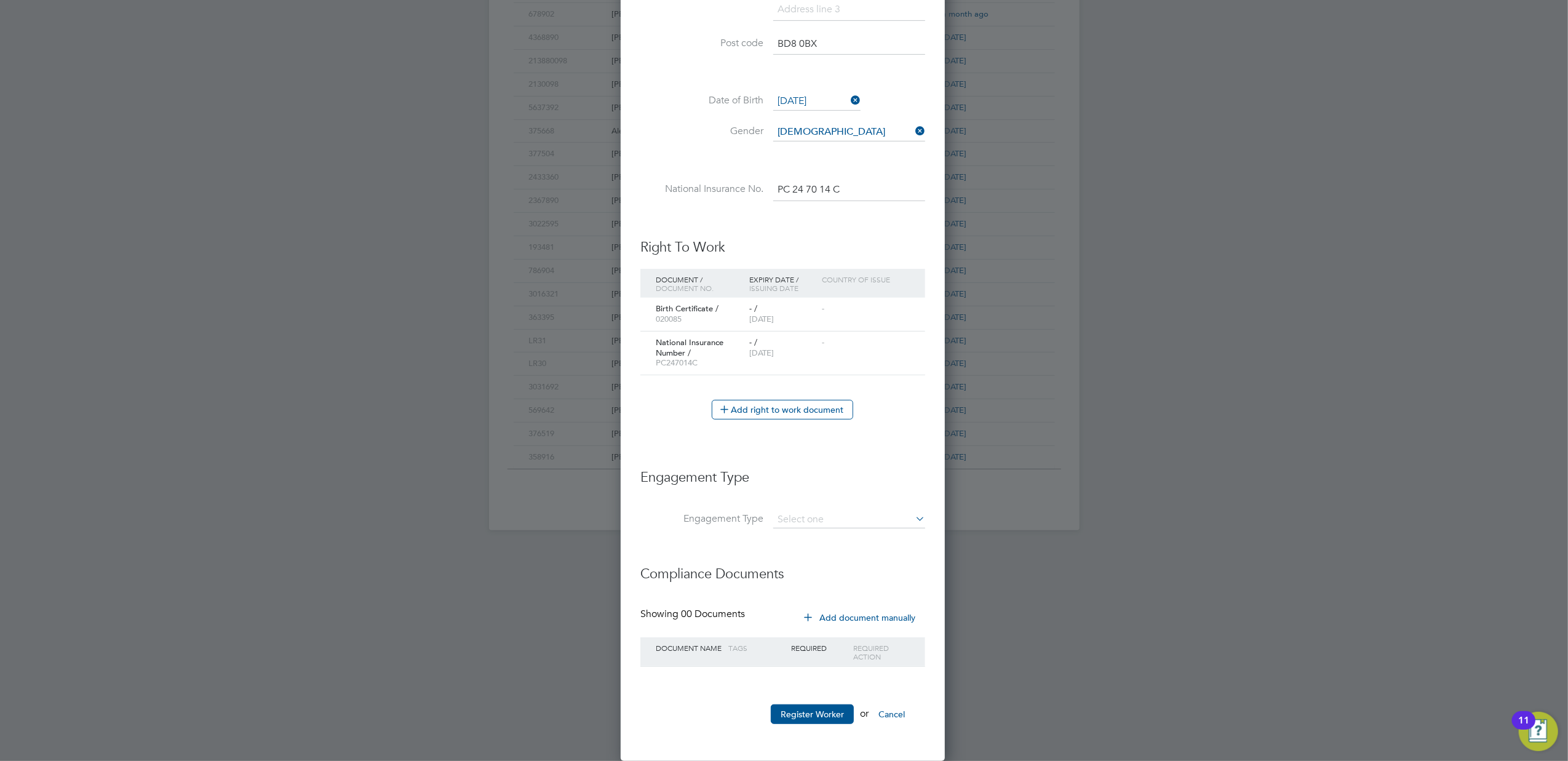
scroll to position [1215, 327]
click at [786, 517] on input at bounding box center [849, 520] width 152 height 17
click at [792, 589] on li "Umbrella" at bounding box center [849, 591] width 153 height 18
type input "Umbrella"
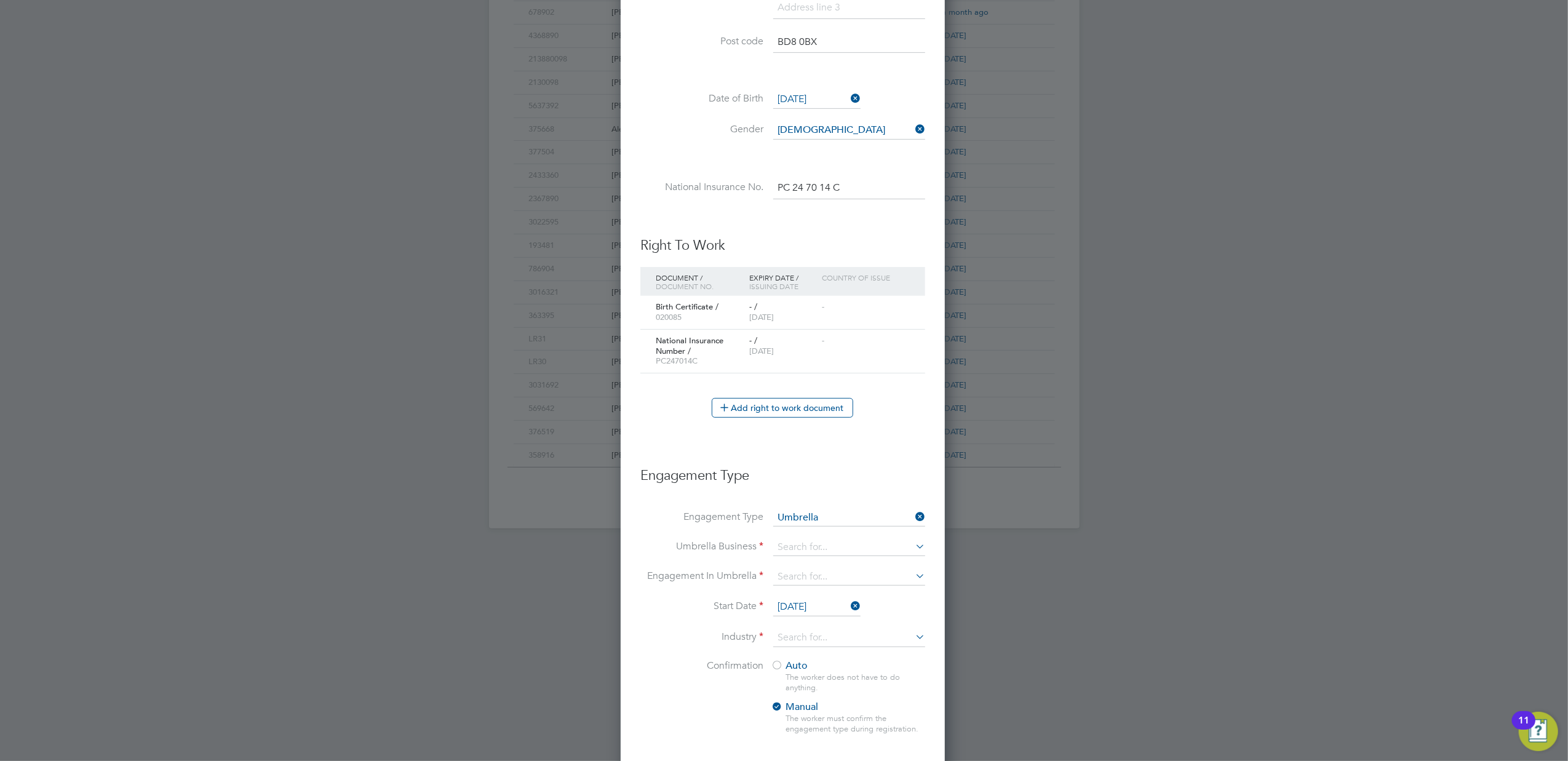
scroll to position [1441, 327]
click at [803, 540] on input at bounding box center [849, 548] width 152 height 17
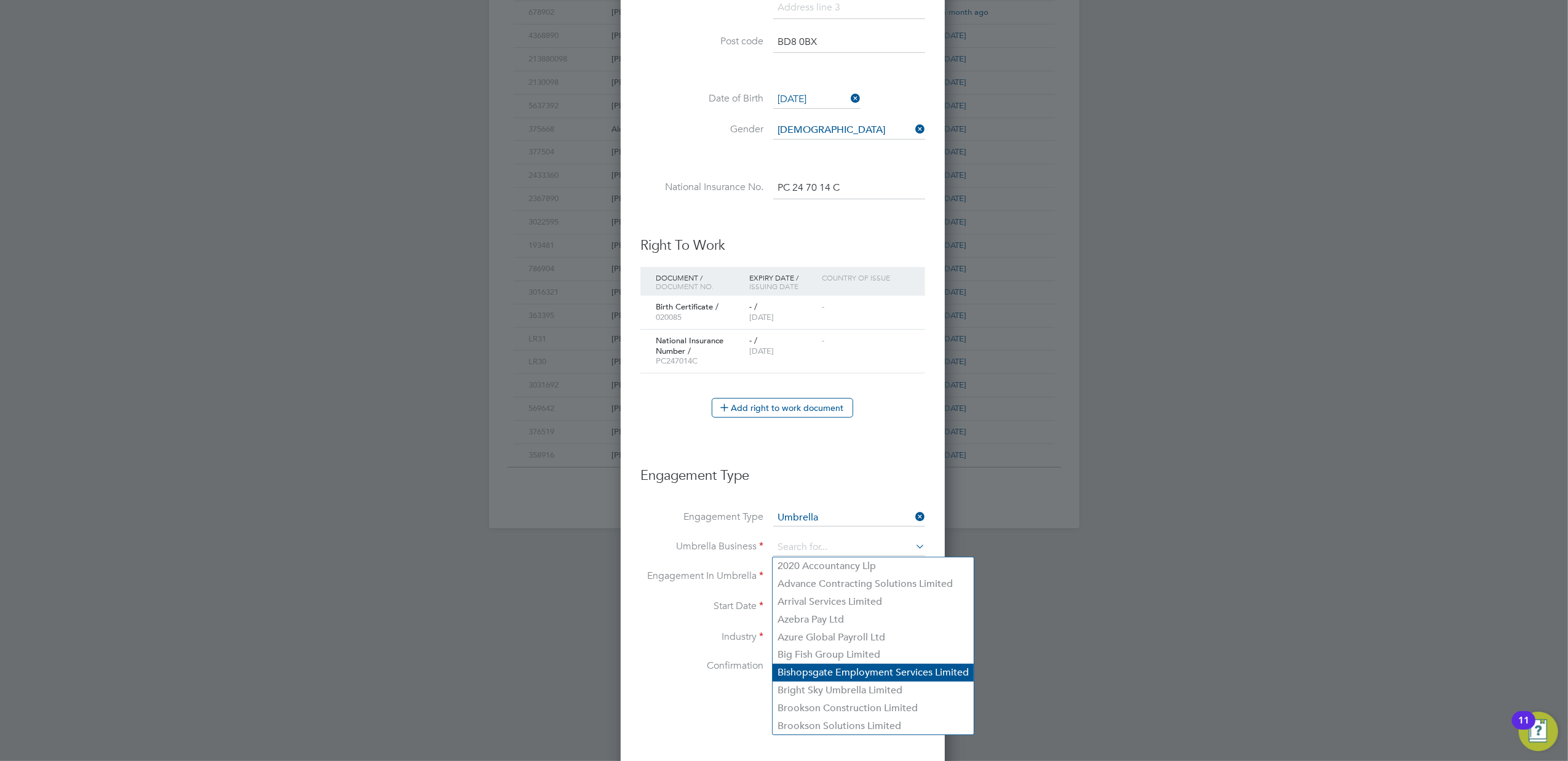
scroll to position [726, 0]
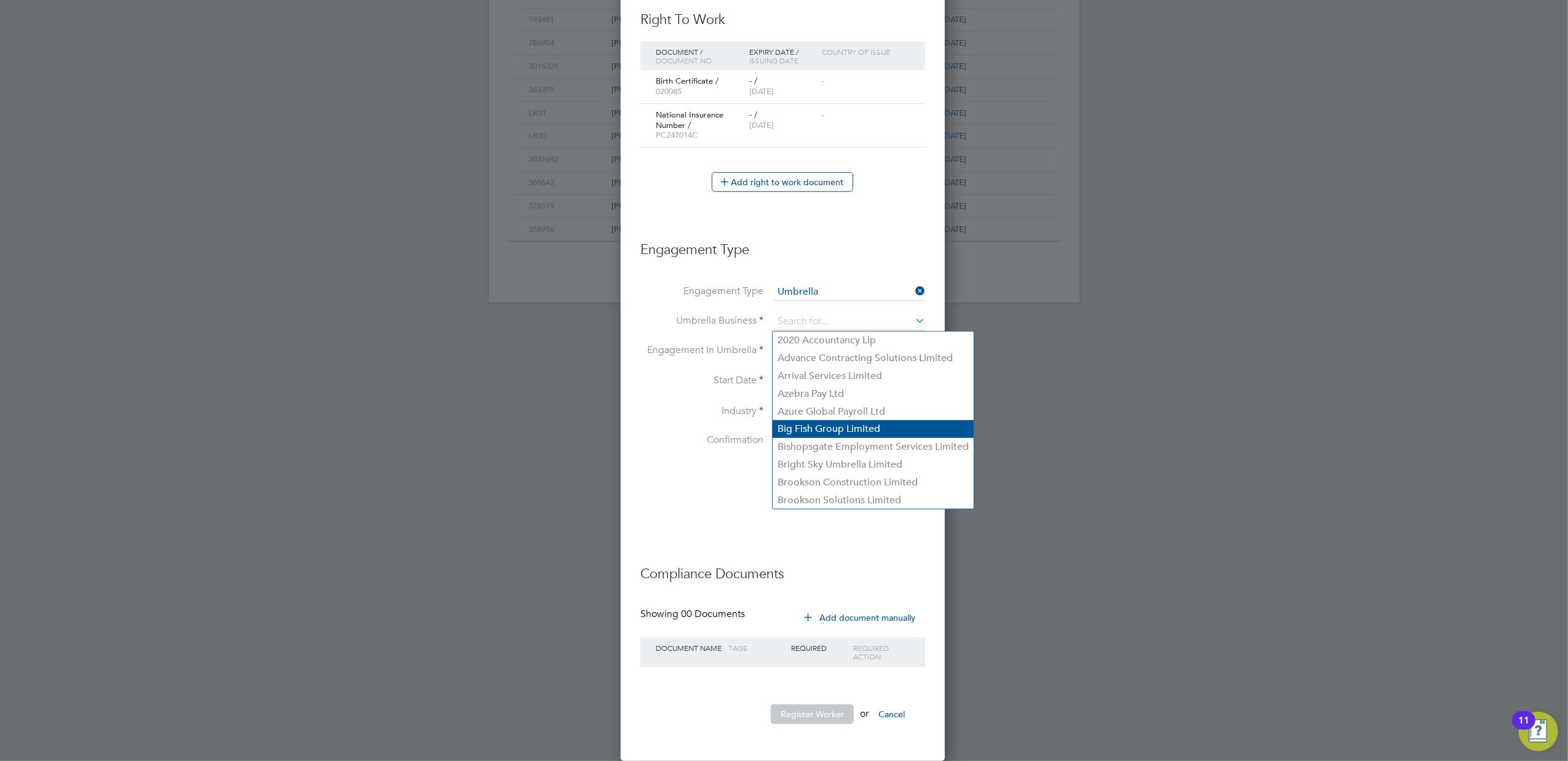
click at [855, 423] on li "Big Fish Group Limited" at bounding box center [873, 429] width 201 height 18
type input "Big Fish Group Limited"
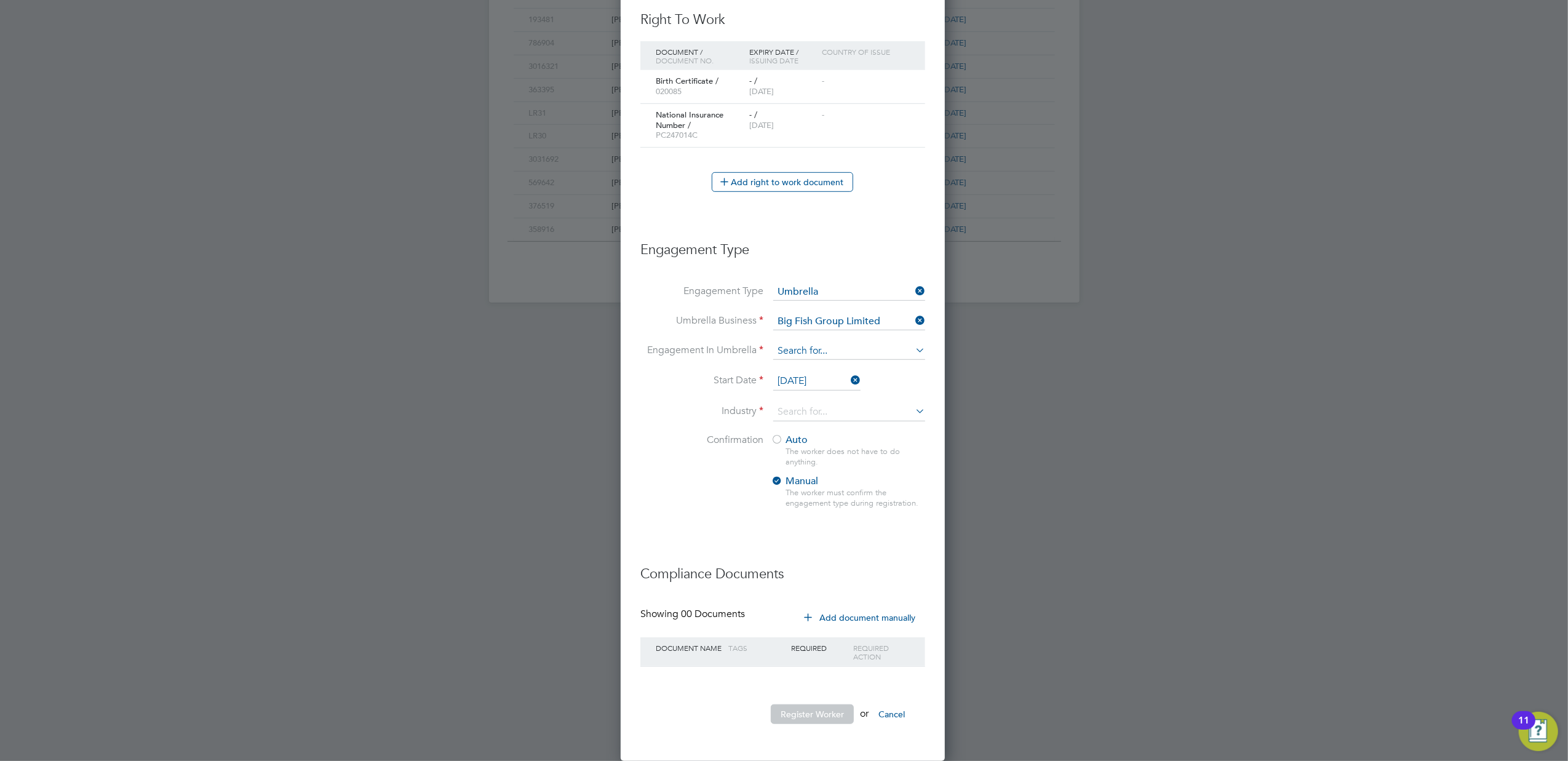
click at [792, 348] on input at bounding box center [849, 352] width 152 height 17
click at [815, 444] on li "PAYE Umbrella" at bounding box center [849, 441] width 153 height 18
type input "PAYE Umbrella"
click at [785, 413] on input at bounding box center [849, 412] width 152 height 18
click at [796, 510] on li "Construction" at bounding box center [849, 513] width 153 height 16
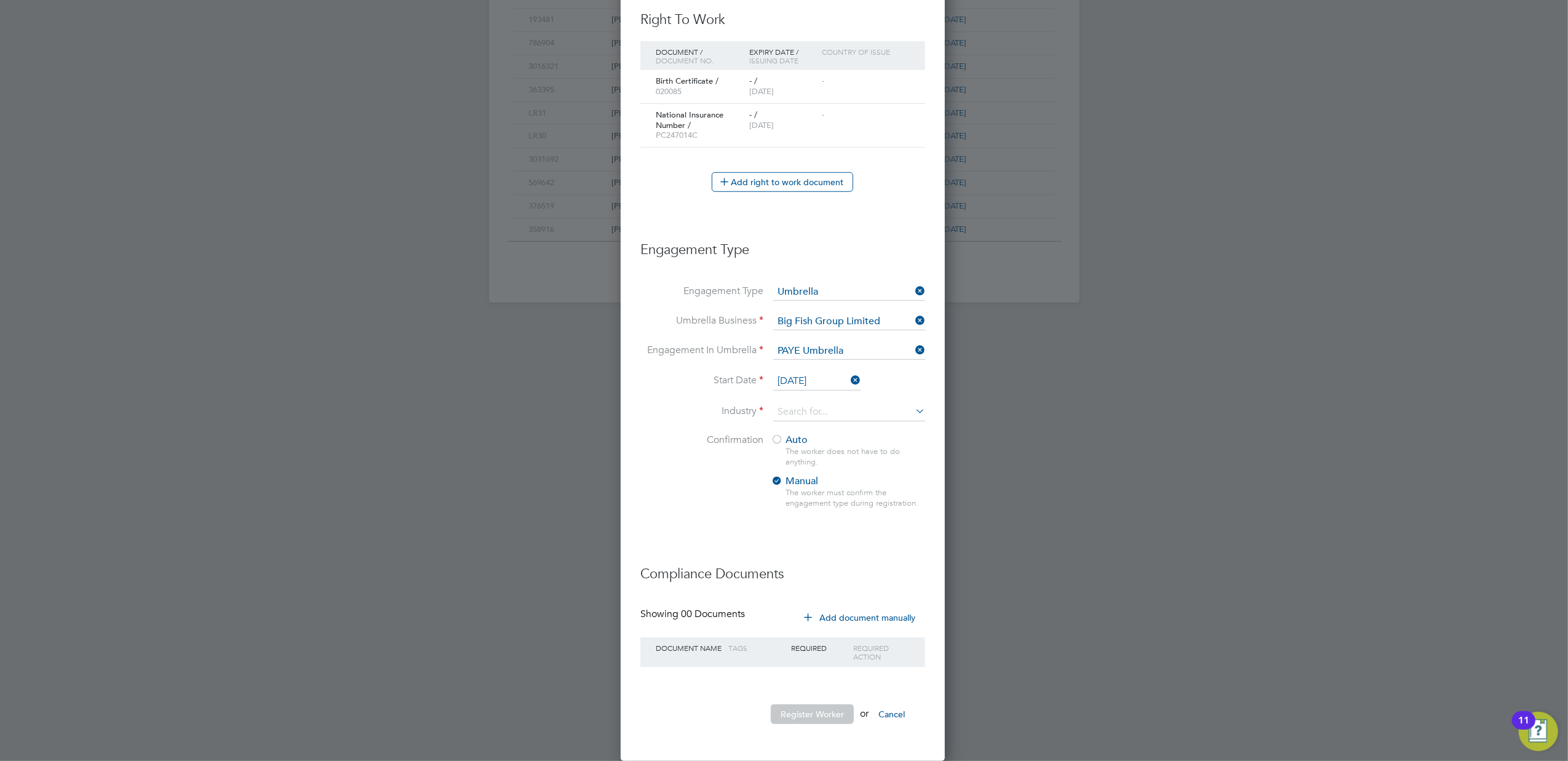
type input "Construction"
click at [778, 438] on div at bounding box center [776, 440] width 13 height 13
click at [801, 709] on button "Register Worker" at bounding box center [812, 714] width 83 height 20
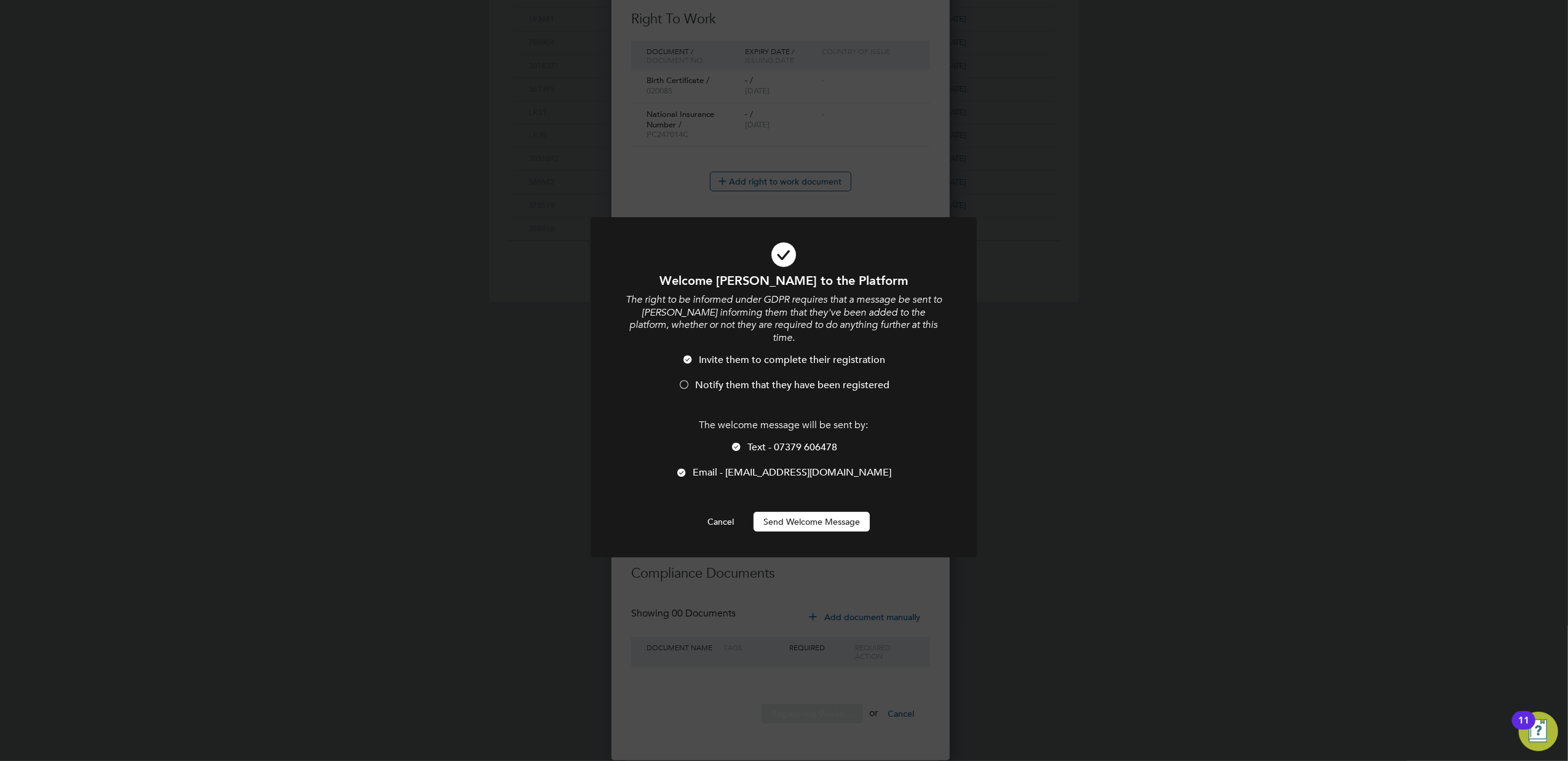
scroll to position [6, 6]
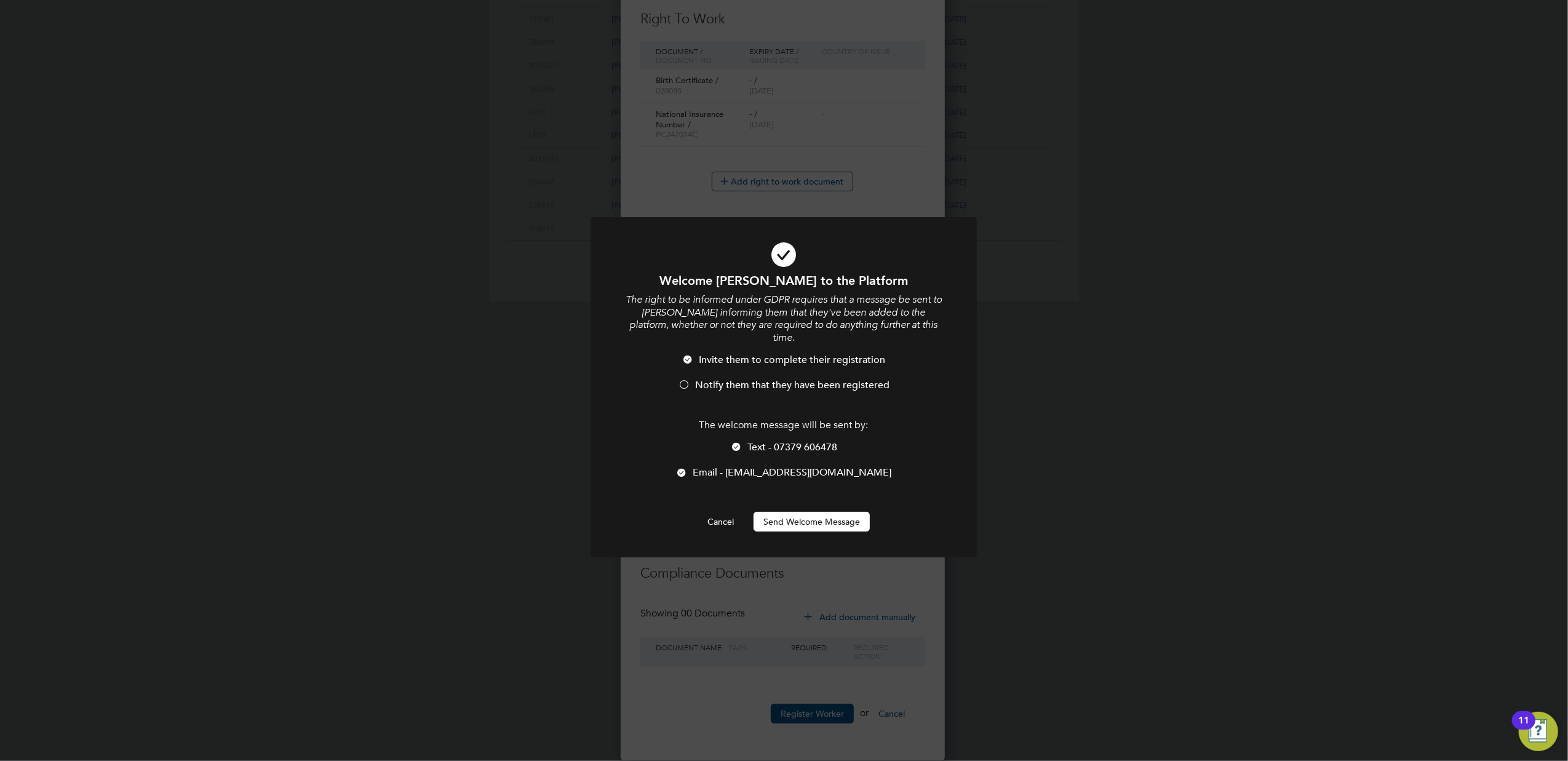
click at [783, 512] on button "Send Welcome Message" at bounding box center [811, 522] width 116 height 20
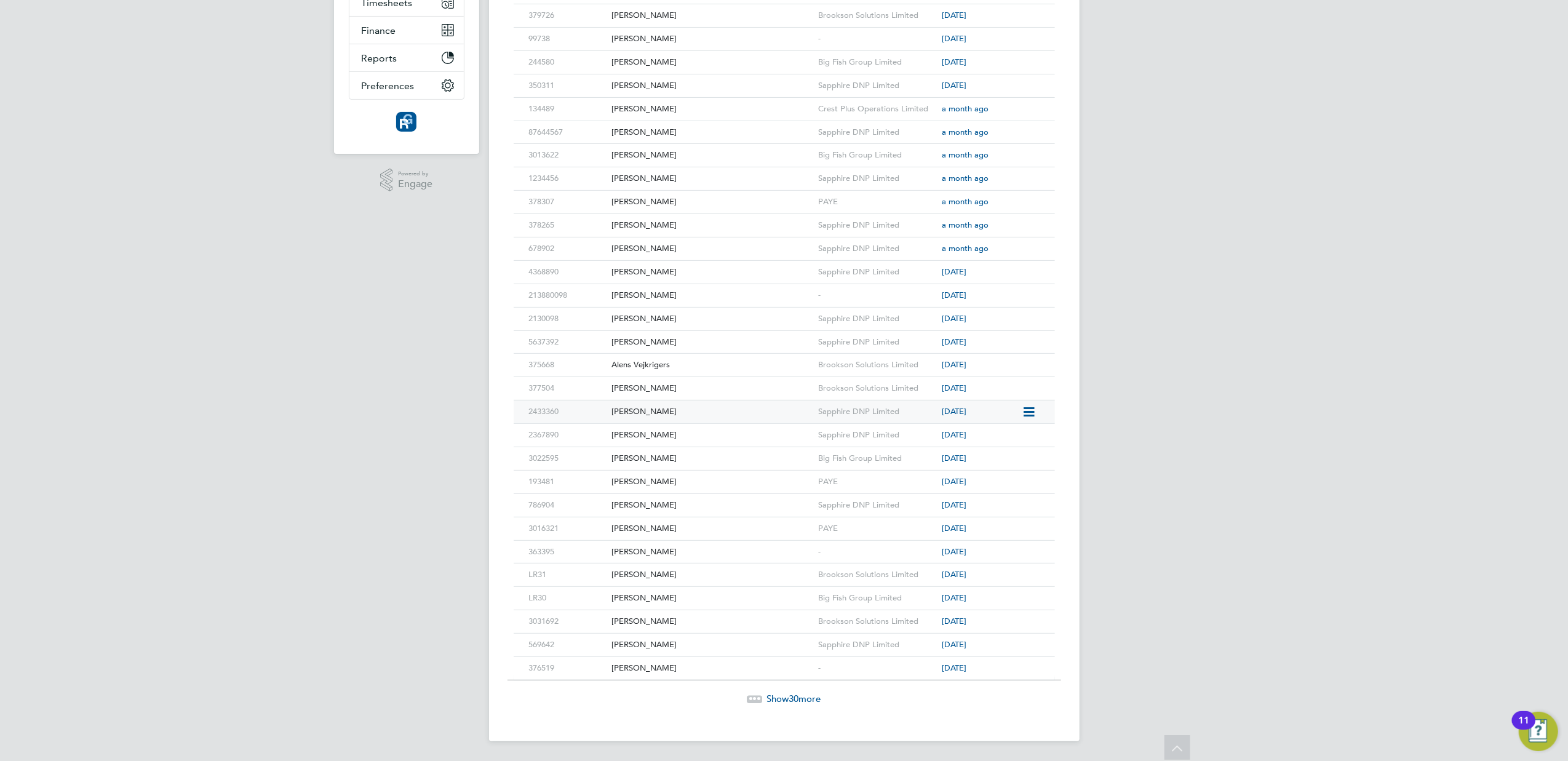
scroll to position [0, 0]
